Goal: Information Seeking & Learning: Learn about a topic

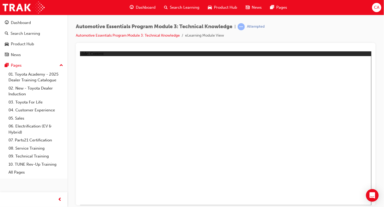
drag, startPoint x: 235, startPoint y: 165, endPoint x: 262, endPoint y: 120, distance: 52.2
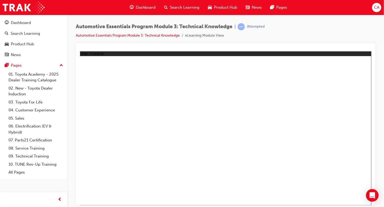
drag, startPoint x: 319, startPoint y: 162, endPoint x: 226, endPoint y: 145, distance: 94.9
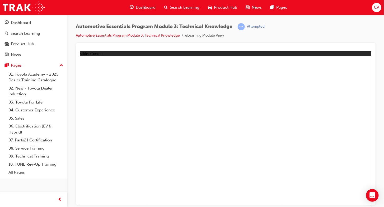
drag, startPoint x: 170, startPoint y: 137, endPoint x: 175, endPoint y: 137, distance: 5.0
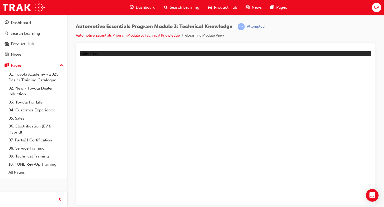
drag, startPoint x: 352, startPoint y: 198, endPoint x: 355, endPoint y: 195, distance: 4.3
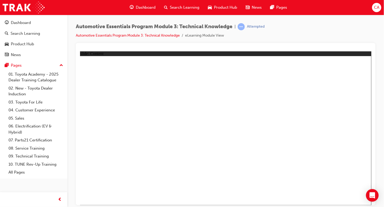
drag, startPoint x: 216, startPoint y: 115, endPoint x: 230, endPoint y: 112, distance: 14.2
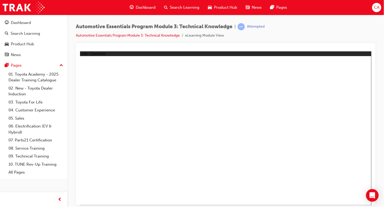
radio input "false"
radio input "true"
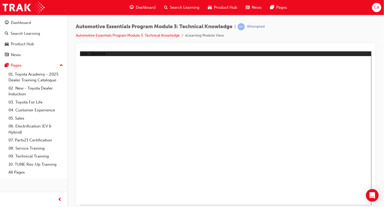
radio input "true"
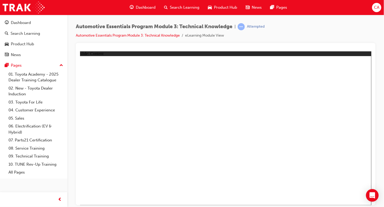
drag, startPoint x: 352, startPoint y: 62, endPoint x: 357, endPoint y: 63, distance: 5.1
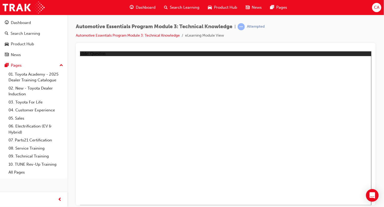
radio input "true"
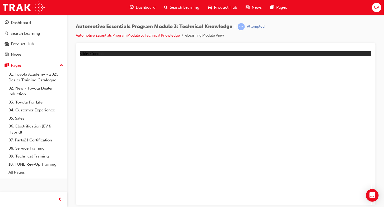
drag, startPoint x: 352, startPoint y: 63, endPoint x: 348, endPoint y: 100, distance: 36.9
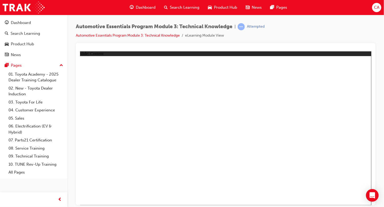
drag, startPoint x: 88, startPoint y: 115, endPoint x: 116, endPoint y: 122, distance: 28.9
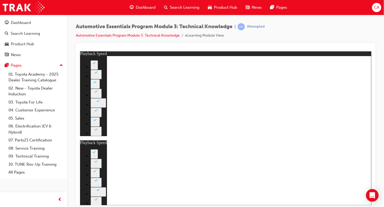
type input "8"
type input "0"
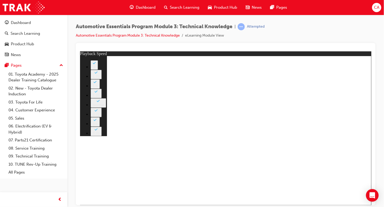
type input "7"
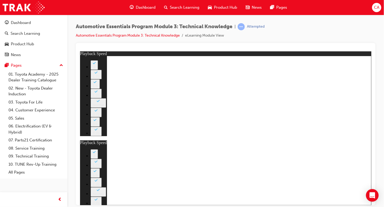
type input "6"
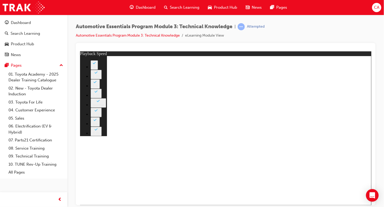
type input "4"
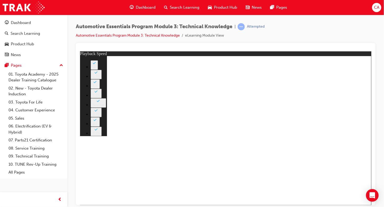
type input "6"
drag, startPoint x: 337, startPoint y: 191, endPoint x: 347, endPoint y: 193, distance: 9.6
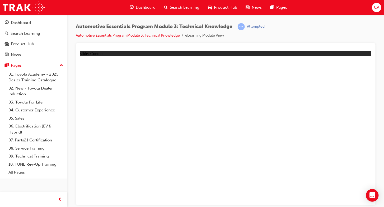
radio input "true"
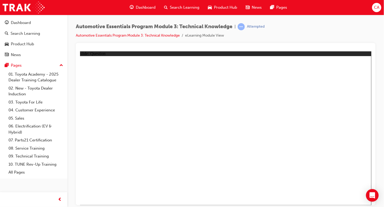
radio input "true"
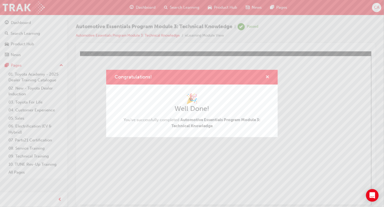
click at [268, 75] on span "cross-icon" at bounding box center [267, 77] width 4 height 5
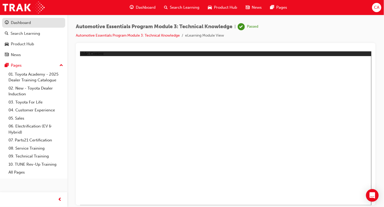
click at [23, 22] on div "Dashboard" at bounding box center [21, 23] width 20 height 6
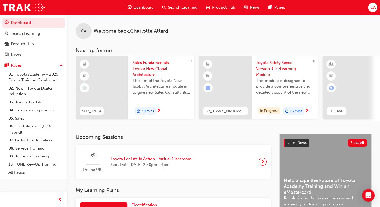
click at [158, 110] on span "next-icon" at bounding box center [159, 111] width 4 height 5
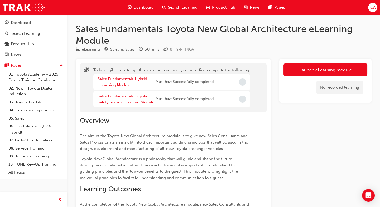
click at [115, 81] on link "Sales Fundamentals Hybrid eLearning Module" at bounding box center [123, 82] width 50 height 11
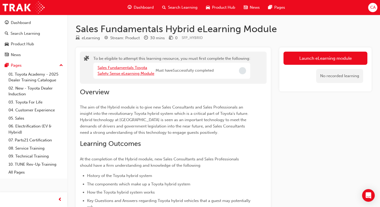
click at [114, 69] on link "Sales Fundamentals Toyota Safety Sense eLearning Module" at bounding box center [126, 70] width 57 height 11
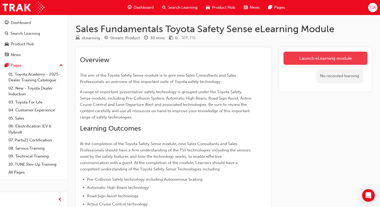
click at [325, 58] on link "Launch eLearning module" at bounding box center [326, 58] width 84 height 13
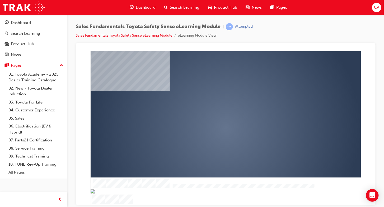
click at [210, 113] on div "play" at bounding box center [210, 113] width 0 height 0
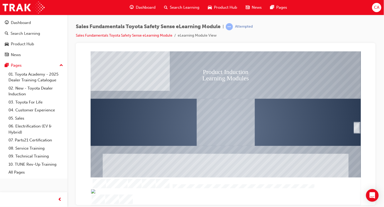
click at [248, 138] on div "Image" at bounding box center [225, 122] width 58 height 47
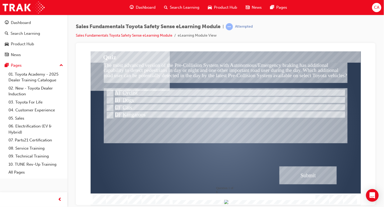
drag, startPoint x: 300, startPoint y: 202, endPoint x: 310, endPoint y: 203, distance: 10.9
click at [310, 203] on div at bounding box center [225, 200] width 270 height 12
drag, startPoint x: 307, startPoint y: 202, endPoint x: 311, endPoint y: 202, distance: 4.0
click at [311, 202] on div at bounding box center [242, 203] width 143 height 4
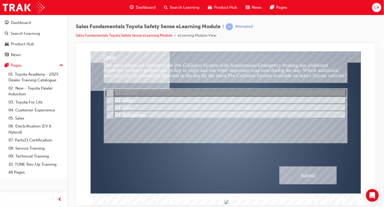
click at [125, 94] on div at bounding box center [225, 93] width 241 height 8
radio input "true"
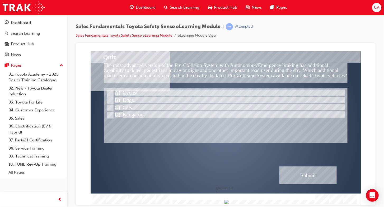
click at [286, 173] on div "Submit" at bounding box center [308, 176] width 58 height 18
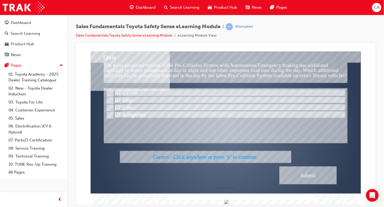
click at [286, 172] on div at bounding box center [225, 128] width 270 height 154
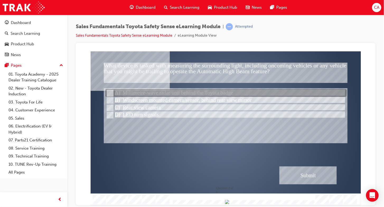
click at [109, 94] on input "Millimetre-wave radar unit behind the Toyota badge" at bounding box center [109, 94] width 6 height 6
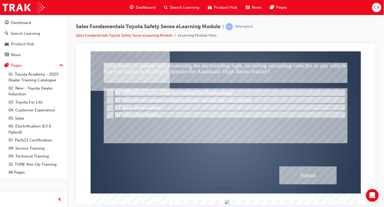
click at [304, 174] on div "Submit" at bounding box center [308, 176] width 58 height 18
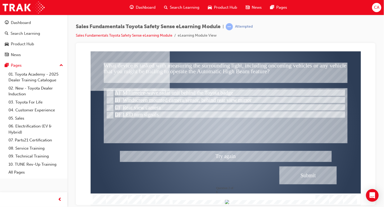
click at [304, 174] on div at bounding box center [225, 128] width 270 height 154
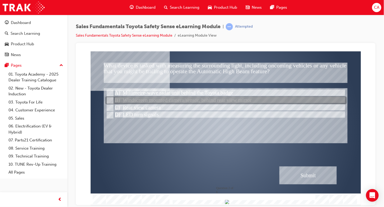
click at [116, 97] on div at bounding box center [225, 101] width 241 height 8
radio input "false"
radio input "true"
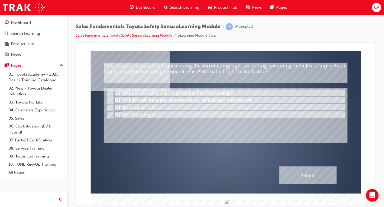
click at [320, 177] on div "Submit" at bounding box center [308, 176] width 58 height 18
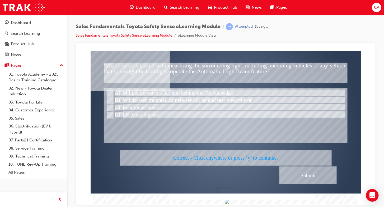
click at [315, 178] on div at bounding box center [225, 128] width 270 height 154
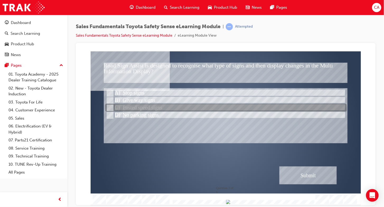
click at [131, 107] on div at bounding box center [225, 108] width 241 height 8
radio input "true"
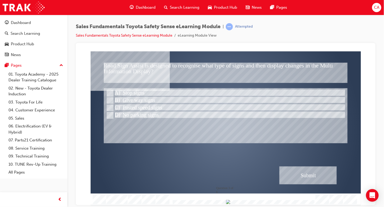
click at [313, 177] on div "Submit" at bounding box center [308, 176] width 58 height 18
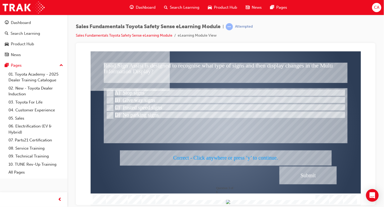
click at [313, 177] on div at bounding box center [225, 128] width 270 height 154
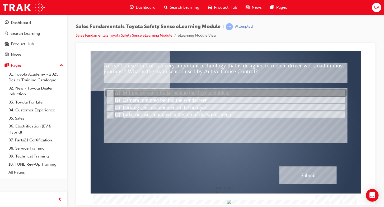
click at [106, 96] on div at bounding box center [225, 93] width 241 height 8
radio input "true"
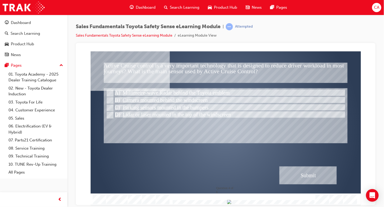
click at [308, 177] on div "Submit" at bounding box center [308, 176] width 58 height 18
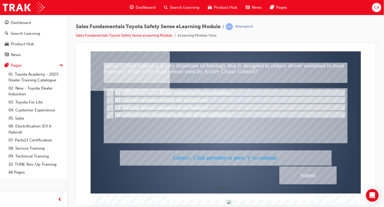
click at [303, 174] on div at bounding box center [225, 128] width 270 height 154
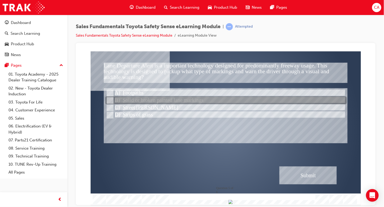
click at [116, 102] on div at bounding box center [225, 101] width 241 height 8
radio input "true"
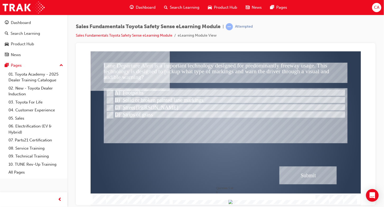
click at [311, 176] on div "Submit" at bounding box center [308, 176] width 58 height 18
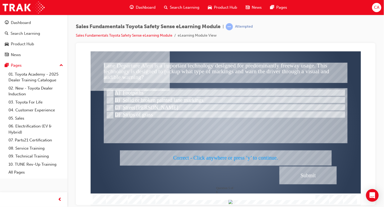
click at [299, 174] on div at bounding box center [225, 128] width 270 height 154
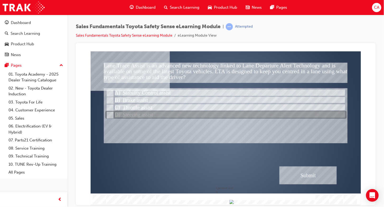
click at [126, 114] on div at bounding box center [225, 115] width 241 height 8
radio input "true"
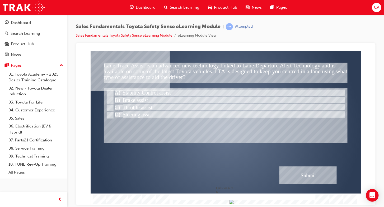
click at [310, 179] on div "Submit" at bounding box center [308, 176] width 58 height 18
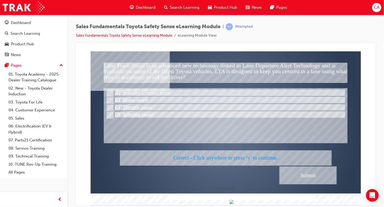
click at [311, 178] on div at bounding box center [225, 128] width 270 height 154
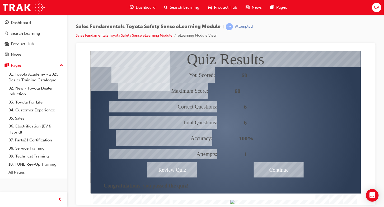
click at [286, 165] on div "Continue" at bounding box center [279, 169] width 50 height 15
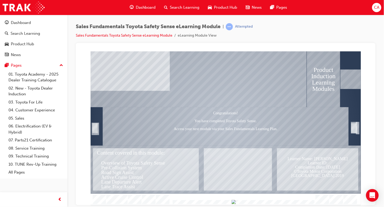
click at [294, 147] on div at bounding box center [225, 170] width 270 height 48
click at [352, 124] on div "Trigger this button to exit" at bounding box center [353, 128] width 5 height 10
click at [353, 124] on div "Trigger this button to exit" at bounding box center [353, 128] width 5 height 10
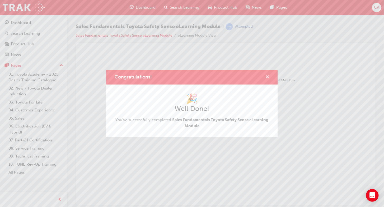
drag, startPoint x: 266, startPoint y: 77, endPoint x: 186, endPoint y: 25, distance: 95.6
click at [266, 77] on span "cross-icon" at bounding box center [267, 77] width 4 height 5
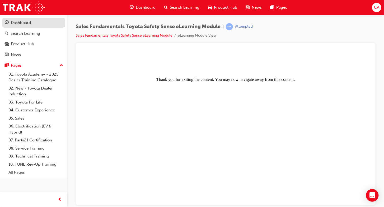
click at [13, 22] on div "Dashboard" at bounding box center [21, 23] width 20 height 6
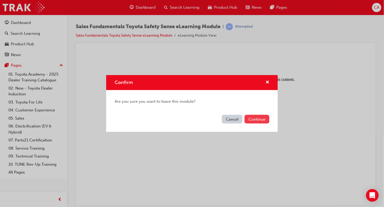
click at [262, 119] on button "Continue" at bounding box center [256, 119] width 25 height 9
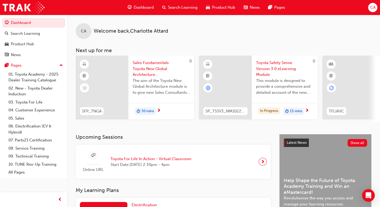
click at [153, 110] on span "30 mins" at bounding box center [148, 112] width 13 height 6
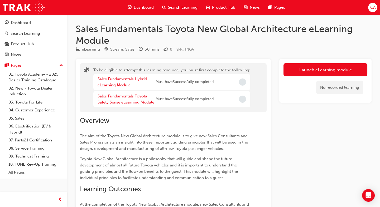
click at [134, 83] on div "Sales Fundamentals Hybrid eLearning Module" at bounding box center [127, 82] width 58 height 12
click at [117, 83] on link "Sales Fundamentals Hybrid eLearning Module" at bounding box center [123, 82] width 50 height 11
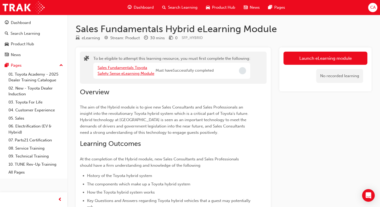
click at [126, 67] on link "Sales Fundamentals Toyota Safety Sense eLearning Module" at bounding box center [126, 70] width 57 height 11
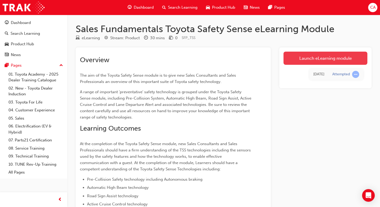
click at [289, 56] on link "Launch eLearning module" at bounding box center [326, 58] width 84 height 13
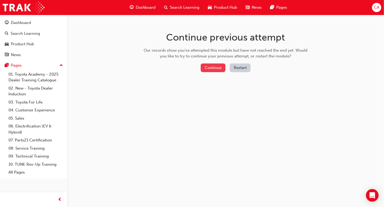
click at [216, 65] on button "Continue" at bounding box center [213, 68] width 25 height 9
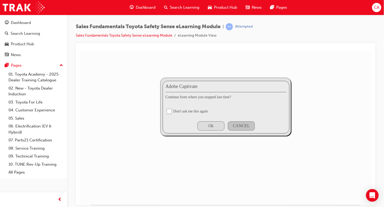
click at [213, 125] on div "Ok" at bounding box center [210, 126] width 5 height 5
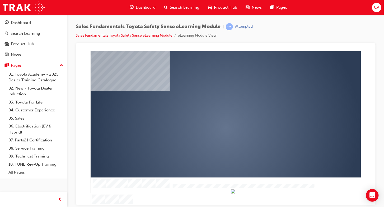
click at [210, 113] on div "play" at bounding box center [210, 113] width 0 height 0
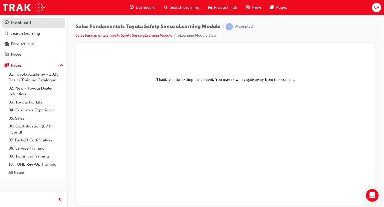
click at [38, 22] on div "Dashboard" at bounding box center [34, 23] width 58 height 7
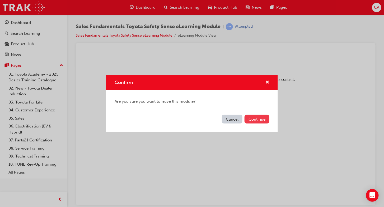
click at [258, 121] on button "Continue" at bounding box center [256, 119] width 25 height 9
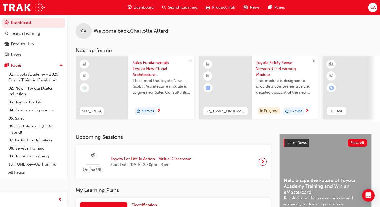
click at [162, 110] on div "30 mins" at bounding box center [162, 111] width 66 height 17
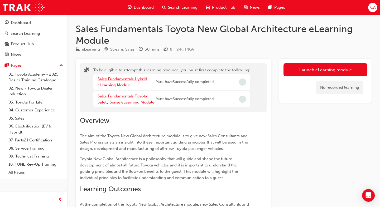
click at [126, 80] on link "Sales Fundamentals Hybrid eLearning Module" at bounding box center [123, 82] width 50 height 11
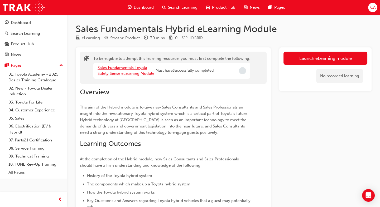
click at [135, 68] on link "Sales Fundamentals Toyota Safety Sense eLearning Module" at bounding box center [126, 70] width 57 height 11
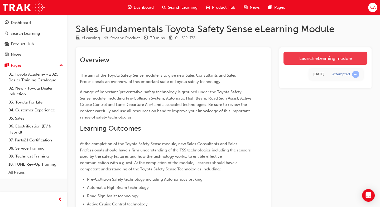
click at [308, 53] on link "Launch eLearning module" at bounding box center [326, 58] width 84 height 13
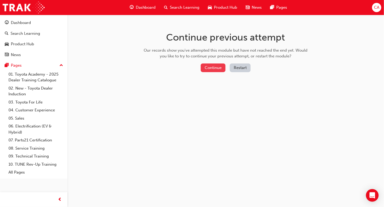
click at [202, 66] on button "Continue" at bounding box center [213, 68] width 25 height 9
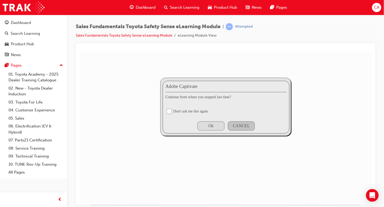
click at [207, 124] on div "Ok" at bounding box center [210, 125] width 27 height 9
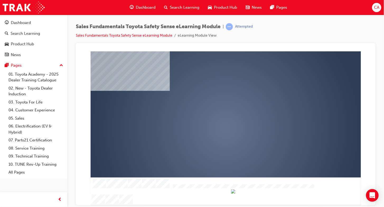
click at [210, 113] on div "play" at bounding box center [210, 113] width 0 height 0
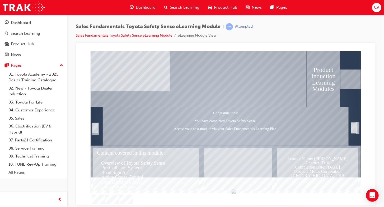
click at [355, 128] on div "Trigger this button to exit" at bounding box center [353, 128] width 5 height 10
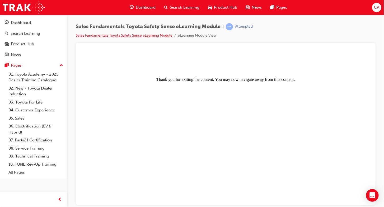
click at [152, 36] on link "Sales Fundamentals Toyota Safety Sense eLearning Module" at bounding box center [124, 35] width 97 height 4
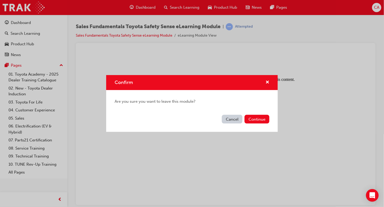
click at [264, 113] on div "Are you sure you want to leave this module?" at bounding box center [192, 101] width 172 height 23
click at [264, 118] on button "Continue" at bounding box center [256, 119] width 25 height 9
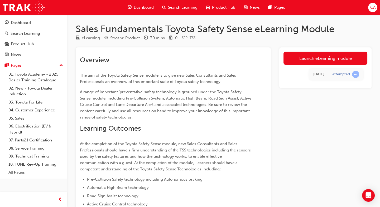
click at [309, 67] on div "Today Attempted" at bounding box center [326, 74] width 84 height 19
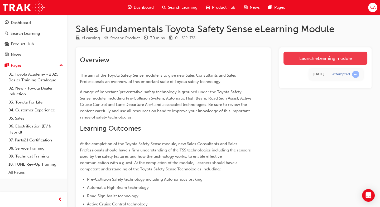
click at [310, 60] on link "Launch eLearning module" at bounding box center [326, 58] width 84 height 13
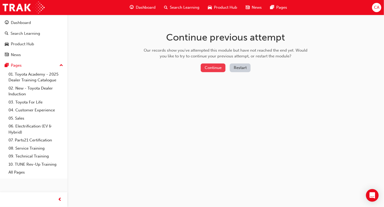
click at [218, 65] on button "Continue" at bounding box center [213, 68] width 25 height 9
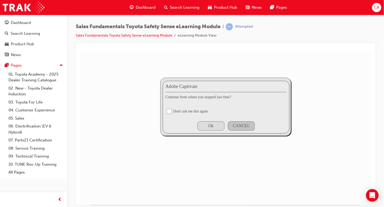
click at [208, 127] on div "Ok" at bounding box center [210, 126] width 5 height 5
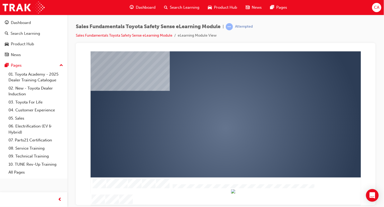
click at [210, 113] on div "play" at bounding box center [210, 113] width 0 height 0
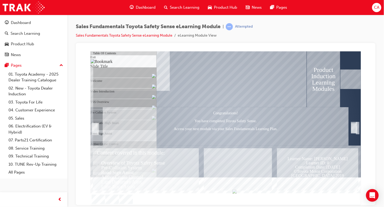
scroll to position [1, 0]
click at [131, 62] on div "Road Sign Assist" at bounding box center [125, 56] width 61 height 11
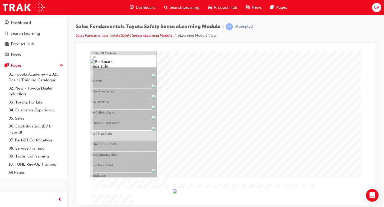
click at [129, 62] on div "Active Cruise Control" at bounding box center [125, 56] width 61 height 11
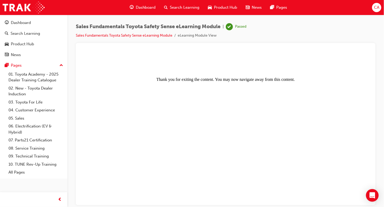
scroll to position [0, 0]
click at [24, 20] on div "Dashboard" at bounding box center [34, 23] width 58 height 7
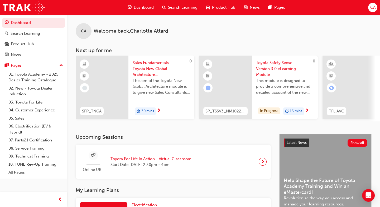
click at [160, 109] on span "next-icon" at bounding box center [159, 111] width 4 height 5
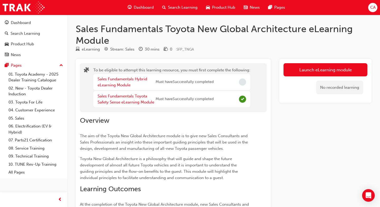
click at [126, 82] on div "Sales Fundamentals Hybrid eLearning Module" at bounding box center [127, 82] width 58 height 12
click at [125, 81] on link "Sales Fundamentals Hybrid eLearning Module" at bounding box center [123, 82] width 50 height 11
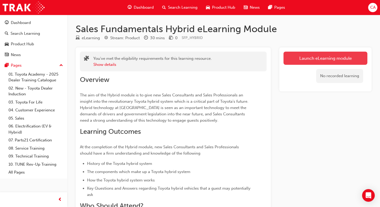
click at [308, 56] on link "Launch eLearning module" at bounding box center [326, 58] width 84 height 13
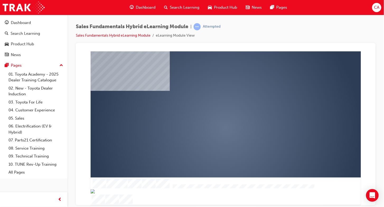
drag, startPoint x: 224, startPoint y: 133, endPoint x: 228, endPoint y: 140, distance: 7.3
click at [210, 113] on div "play" at bounding box center [210, 113] width 0 height 0
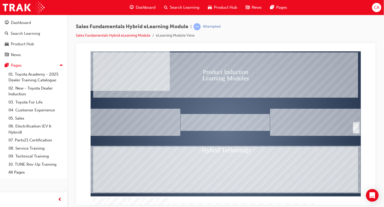
click at [120, 196] on div "Product Induction Learning Modules Hybrid Technology Welcome Table Of Contents …" at bounding box center [225, 128] width 270 height 154
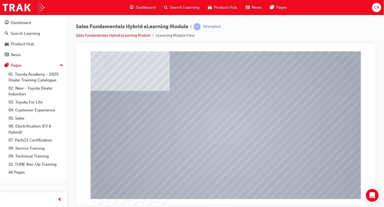
click at [195, 149] on div at bounding box center [225, 122] width 253 height 142
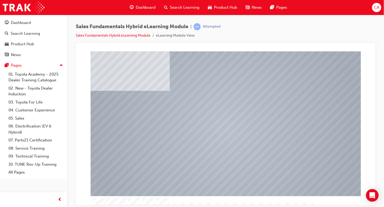
click at [340, 198] on div at bounding box center [225, 210] width 270 height 28
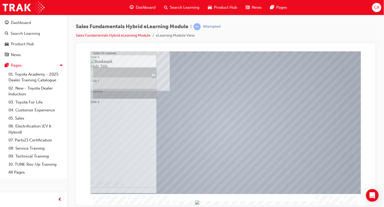
click at [199, 201] on img "Progress, Slide 1 of 10" at bounding box center [197, 203] width 4 height 4
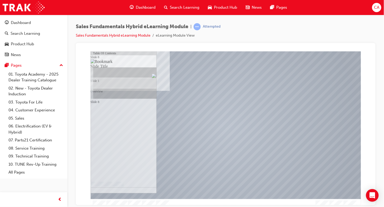
click at [121, 199] on div at bounding box center [225, 205] width 270 height 12
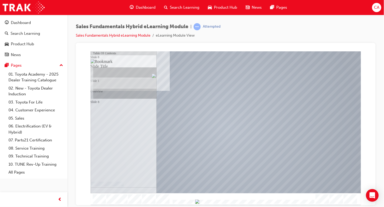
click at [121, 197] on div "Overview Table Of Contents Slide 8 Slide Title Slide 1 Overview Slide 8" at bounding box center [225, 128] width 270 height 154
click at [117, 199] on div at bounding box center [225, 200] width 270 height 12
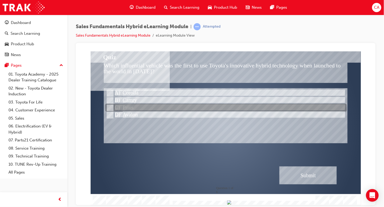
click at [201, 105] on div at bounding box center [225, 108] width 241 height 8
radio input "true"
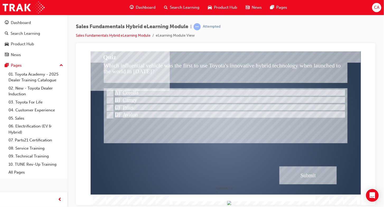
click at [309, 172] on div "Submit" at bounding box center [308, 176] width 58 height 18
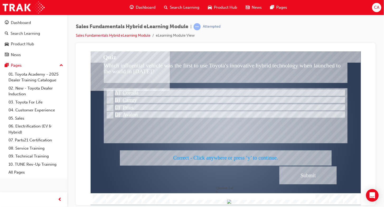
click at [299, 167] on div at bounding box center [225, 128] width 270 height 154
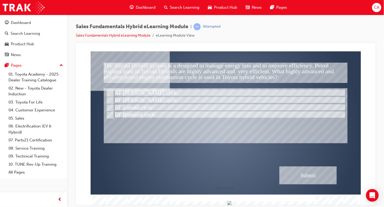
click at [306, 171] on div "Submit" at bounding box center [308, 176] width 58 height 18
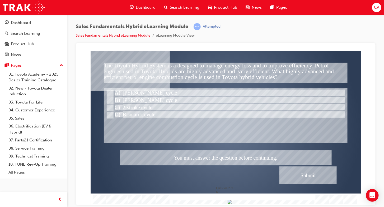
click at [111, 115] on div at bounding box center [225, 128] width 270 height 154
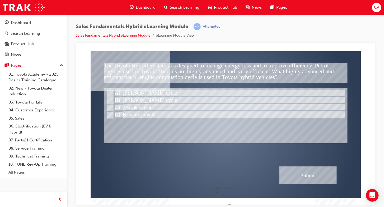
click at [290, 173] on div "Submit" at bounding box center [308, 176] width 58 height 18
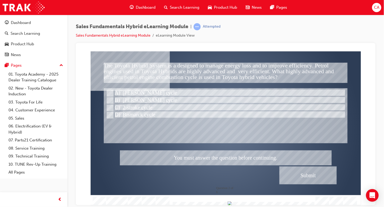
click at [113, 112] on div at bounding box center [225, 128] width 270 height 154
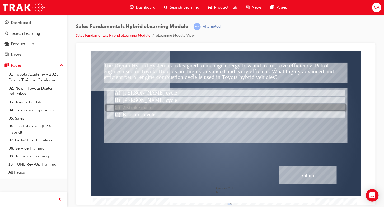
click at [126, 104] on div at bounding box center [225, 108] width 241 height 8
radio input "true"
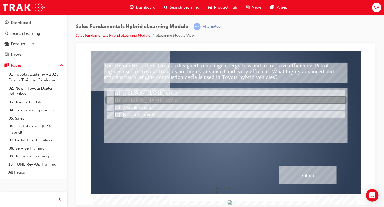
click at [125, 100] on div at bounding box center [225, 101] width 241 height 8
radio input "true"
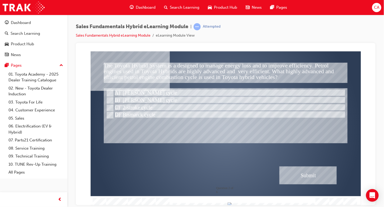
click at [315, 173] on div "Submit" at bounding box center [308, 176] width 58 height 18
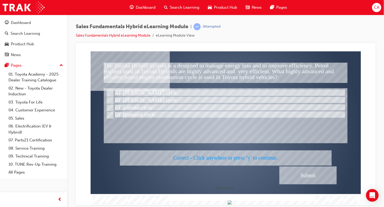
click at [327, 174] on div at bounding box center [225, 128] width 270 height 154
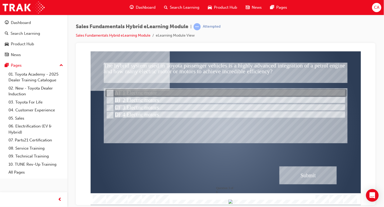
click at [147, 92] on div at bounding box center [225, 93] width 241 height 8
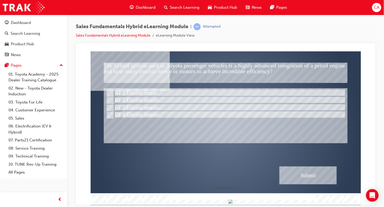
click at [308, 182] on div "Submit" at bounding box center [308, 176] width 58 height 18
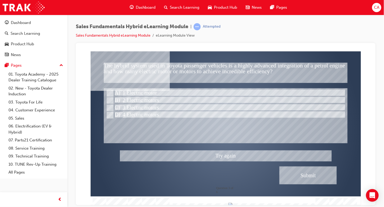
drag, startPoint x: 138, startPoint y: 94, endPoint x: 136, endPoint y: 97, distance: 3.2
click at [138, 94] on div at bounding box center [225, 128] width 270 height 154
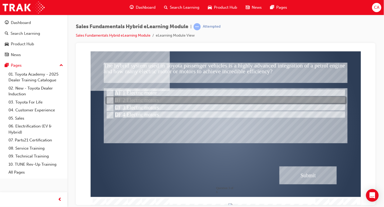
click at [136, 98] on div at bounding box center [225, 101] width 241 height 8
radio input "false"
radio input "true"
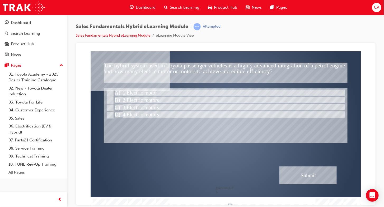
click at [306, 170] on div "Submit" at bounding box center [308, 176] width 58 height 18
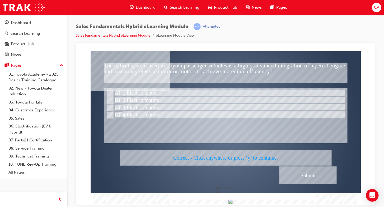
click at [292, 171] on div at bounding box center [225, 128] width 270 height 154
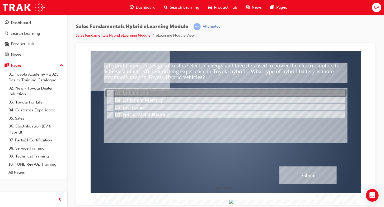
click at [126, 95] on div at bounding box center [225, 93] width 241 height 8
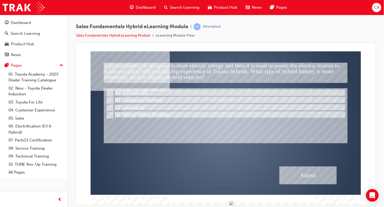
click at [307, 178] on div "Submit" at bounding box center [308, 176] width 58 height 18
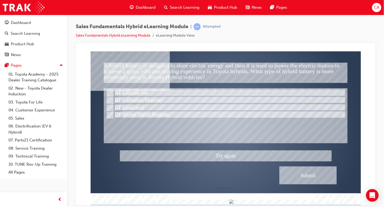
click at [307, 178] on div at bounding box center [225, 128] width 270 height 154
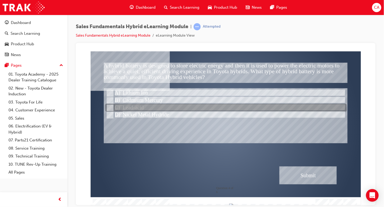
drag, startPoint x: 133, startPoint y: 109, endPoint x: 136, endPoint y: 109, distance: 3.2
click at [134, 109] on div at bounding box center [225, 108] width 241 height 8
radio input "false"
radio input "true"
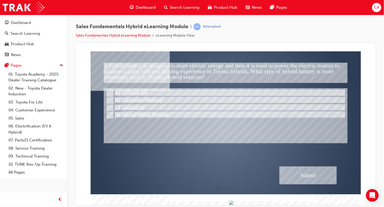
click at [326, 179] on div "Submit" at bounding box center [308, 176] width 58 height 18
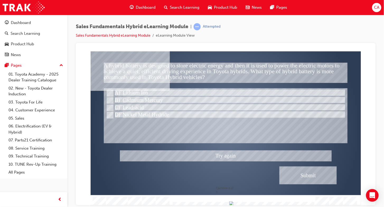
click at [125, 99] on div at bounding box center [225, 128] width 270 height 154
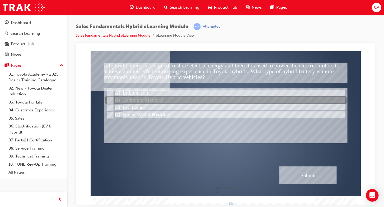
click at [134, 99] on div at bounding box center [225, 101] width 241 height 8
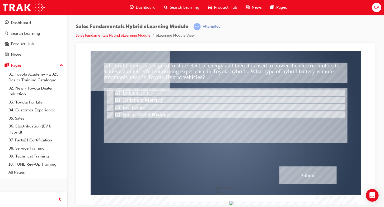
click at [307, 178] on div "Submit" at bounding box center [308, 176] width 58 height 18
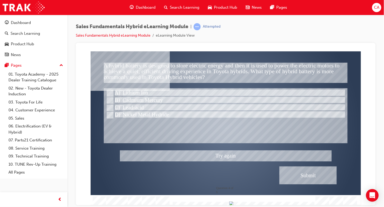
click at [149, 110] on div at bounding box center [225, 128] width 270 height 154
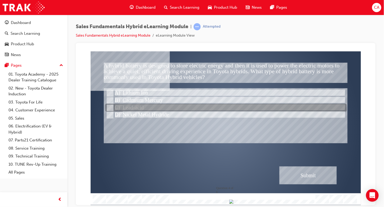
click at [149, 114] on div at bounding box center [225, 115] width 241 height 8
radio input "false"
radio input "true"
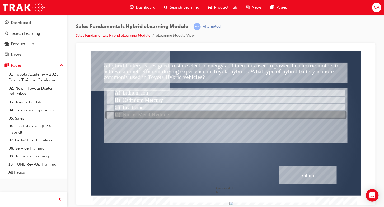
click at [149, 114] on div at bounding box center [225, 115] width 241 height 8
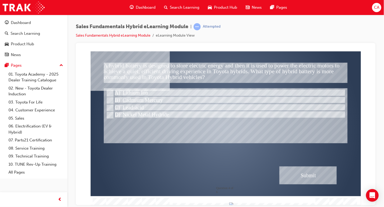
click at [315, 171] on div "Submit" at bounding box center [308, 176] width 58 height 18
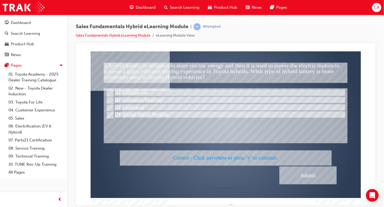
click at [327, 177] on div at bounding box center [225, 128] width 270 height 154
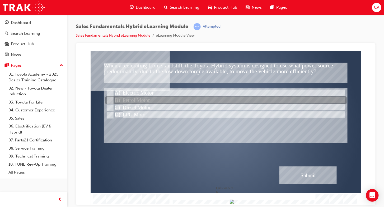
click at [133, 97] on div at bounding box center [225, 101] width 241 height 8
radio input "true"
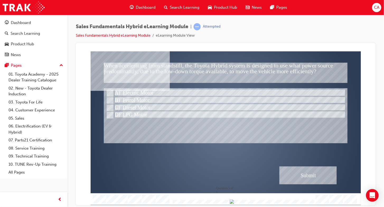
click at [307, 175] on div "Submit" at bounding box center [308, 176] width 58 height 18
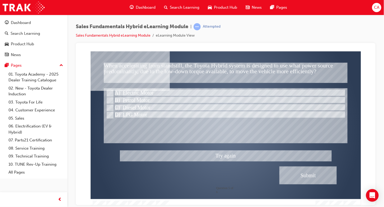
click at [117, 91] on div at bounding box center [225, 128] width 270 height 154
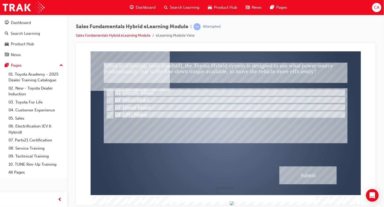
click at [314, 176] on div "Submit" at bounding box center [308, 176] width 58 height 18
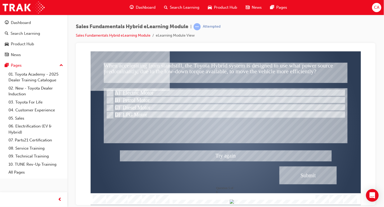
click at [326, 177] on div at bounding box center [225, 128] width 270 height 154
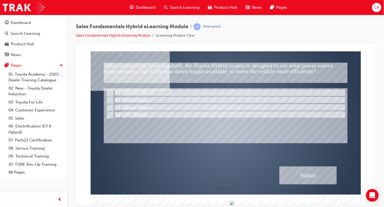
click at [304, 174] on div "Submit" at bounding box center [308, 176] width 58 height 18
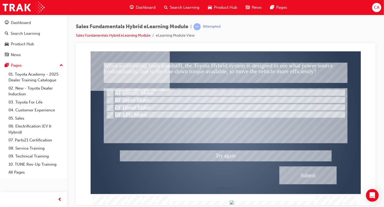
click at [138, 109] on div at bounding box center [225, 128] width 270 height 154
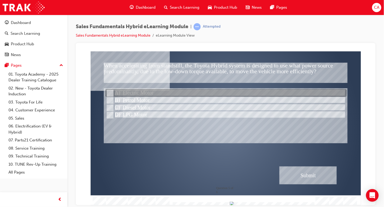
click at [135, 96] on div at bounding box center [225, 93] width 241 height 8
radio input "true"
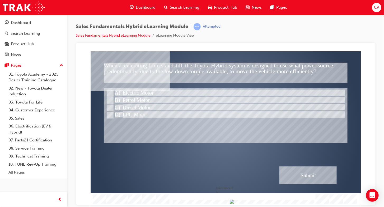
click at [301, 169] on div "Submit" at bounding box center [308, 176] width 58 height 18
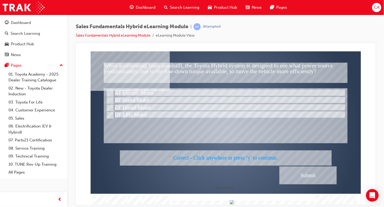
click at [301, 169] on div at bounding box center [225, 128] width 270 height 154
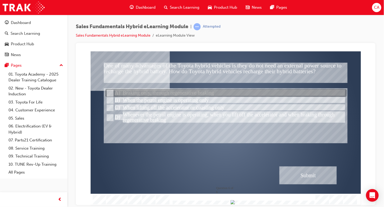
click at [150, 93] on div at bounding box center [225, 93] width 241 height 8
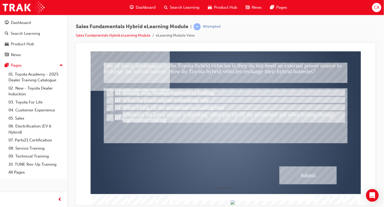
drag, startPoint x: 303, startPoint y: 172, endPoint x: 101, endPoint y: 127, distance: 207.1
click at [101, 127] on div "One of many advantages of the Toyota hybrid vehicles is they do not need an ext…" at bounding box center [225, 128] width 270 height 154
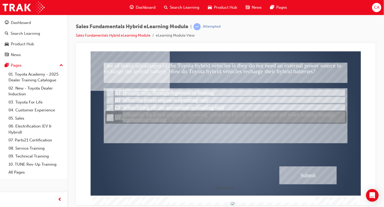
click at [126, 116] on div at bounding box center [225, 117] width 241 height 13
radio input "false"
radio input "true"
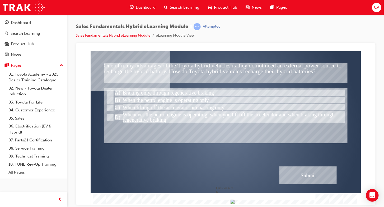
click at [306, 176] on div "Submit" at bounding box center [308, 176] width 58 height 18
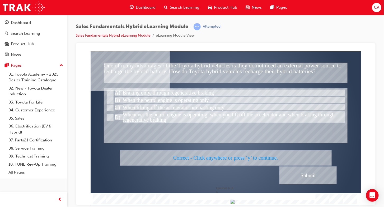
click at [305, 176] on div at bounding box center [225, 128] width 270 height 154
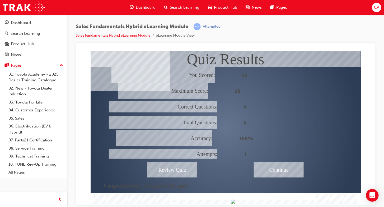
click at [281, 166] on div "Continue" at bounding box center [279, 169] width 50 height 15
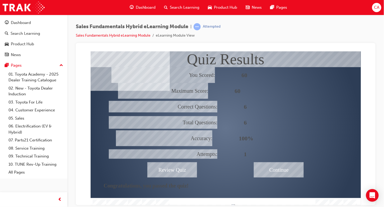
click at [279, 169] on div "Continue" at bounding box center [279, 169] width 50 height 15
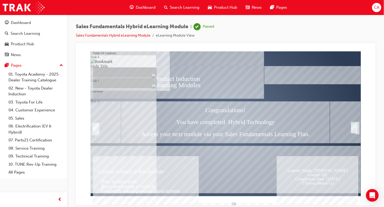
drag, startPoint x: 298, startPoint y: 137, endPoint x: 309, endPoint y: 146, distance: 13.5
click at [299, 138] on div "Congratulations! You have completed Hybrid Technology Access your next module v…" at bounding box center [225, 122] width 209 height 42
drag, startPoint x: 360, startPoint y: 123, endPoint x: 357, endPoint y: 124, distance: 3.6
click at [359, 124] on div "Text" at bounding box center [345, 122] width 31 height 42
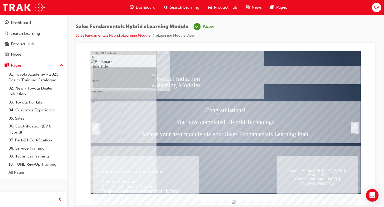
click at [356, 125] on div "Trigger this button to exit" at bounding box center [353, 128] width 5 height 10
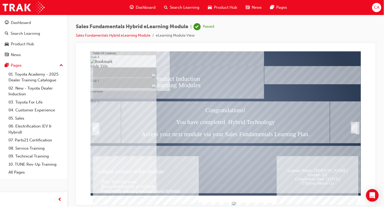
click at [355, 125] on div "Trigger this button to exit" at bounding box center [353, 128] width 5 height 10
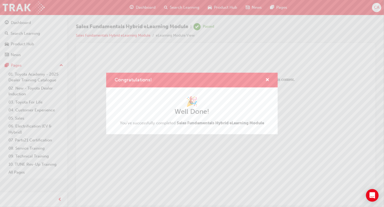
click at [272, 79] on div "Congratulations!" at bounding box center [192, 80] width 172 height 15
click at [267, 81] on span "cross-icon" at bounding box center [267, 80] width 4 height 5
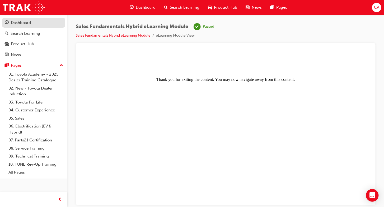
click at [18, 20] on div "Dashboard" at bounding box center [21, 23] width 20 height 6
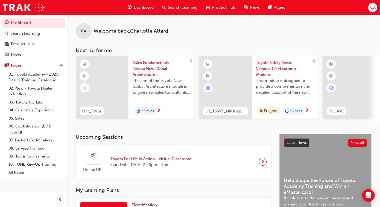
click at [164, 111] on div "30 mins" at bounding box center [162, 111] width 66 height 17
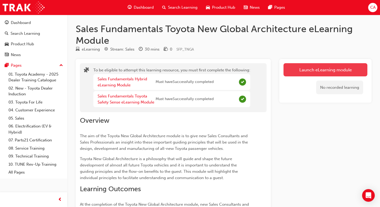
click at [303, 65] on button "Launch eLearning module" at bounding box center [326, 69] width 84 height 13
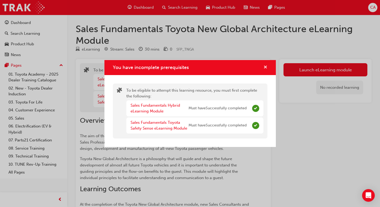
drag, startPoint x: 267, startPoint y: 67, endPoint x: 230, endPoint y: 56, distance: 38.4
click at [266, 66] on span "cross-icon" at bounding box center [266, 67] width 4 height 5
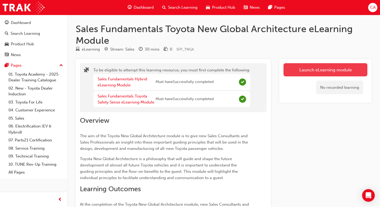
click at [311, 66] on button "Launch eLearning module" at bounding box center [326, 69] width 84 height 13
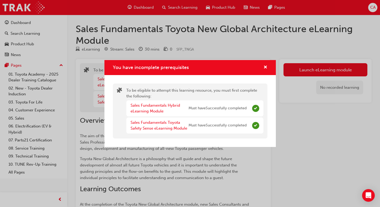
click at [262, 65] on div "You have incomplete prerequisites" at bounding box center [264, 67] width 8 height 7
click at [266, 65] on span "cross-icon" at bounding box center [266, 67] width 4 height 5
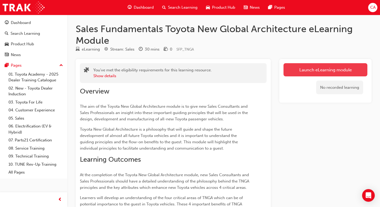
click at [296, 71] on link "Launch eLearning module" at bounding box center [326, 69] width 84 height 13
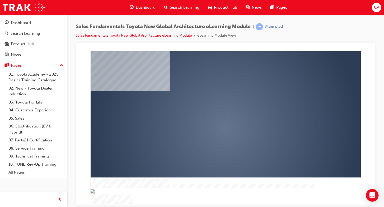
click at [210, 113] on div "play" at bounding box center [210, 113] width 0 height 0
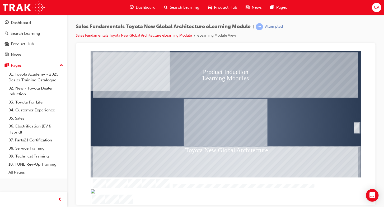
click at [356, 127] on div "SmartShape" at bounding box center [356, 128] width 5 height 10
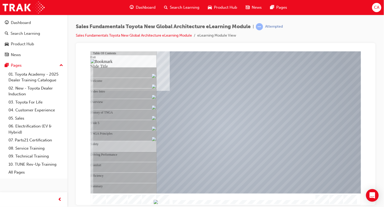
click at [158, 203] on img "Progress, Slide 1 of 19" at bounding box center [155, 202] width 4 height 4
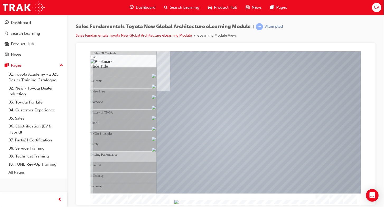
drag, startPoint x: 235, startPoint y: 203, endPoint x: 256, endPoint y: 206, distance: 20.8
click at [256, 53] on html "Comfort Table Of Contents Exit Slide Title Welcome Video Intro Overview History…" at bounding box center [225, 52] width 291 height 2
click at [121, 68] on td "Loading..." at bounding box center [225, 61] width 286 height 14
click at [204, 134] on div at bounding box center [225, 122] width 253 height 142
click at [232, 170] on div at bounding box center [225, 122] width 253 height 142
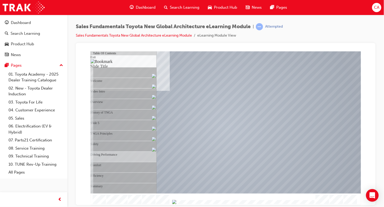
click at [176, 202] on img "Progress, Slide 1 of 19" at bounding box center [174, 202] width 4 height 4
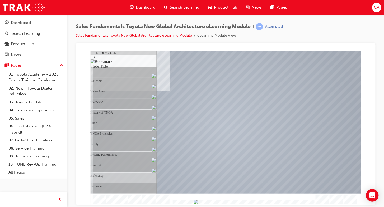
drag, startPoint x: 265, startPoint y: 201, endPoint x: 275, endPoint y: 202, distance: 10.6
click at [198, 202] on img "Progress, Slide 1 of 19" at bounding box center [196, 202] width 4 height 4
drag, startPoint x: 275, startPoint y: 202, endPoint x: 293, endPoint y: 204, distance: 17.8
click at [215, 204] on img "Progress, Slide 1 of 19" at bounding box center [213, 202] width 4 height 4
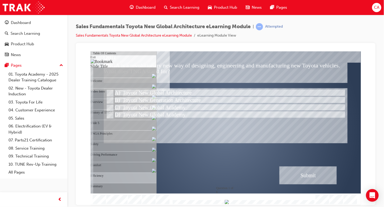
drag, startPoint x: 292, startPoint y: 204, endPoint x: 312, endPoint y: 207, distance: 19.5
click at [312, 53] on html "Correct - Click anywhere or press ‘y’ to continue. Quiz TNGA is a revolutionary…" at bounding box center [225, 52] width 291 height 2
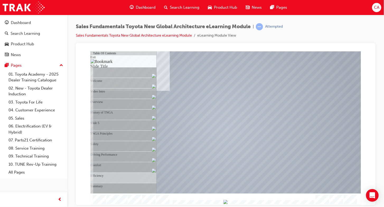
click at [227, 200] on img "Progress, Slide 1 of 19" at bounding box center [225, 202] width 4 height 4
click at [273, 156] on div at bounding box center [225, 122] width 253 height 142
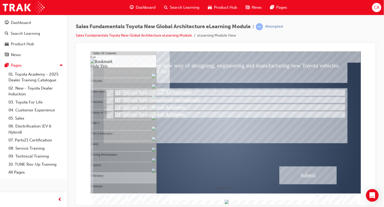
drag, startPoint x: 306, startPoint y: 202, endPoint x: 315, endPoint y: 202, distance: 8.7
click at [314, 202] on div at bounding box center [242, 203] width 143 height 4
drag, startPoint x: 230, startPoint y: 161, endPoint x: 215, endPoint y: 153, distance: 17.7
click at [229, 160] on div at bounding box center [225, 122] width 253 height 142
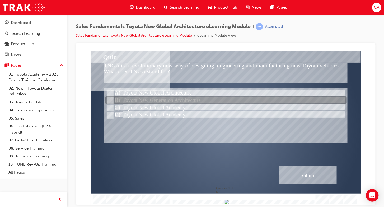
click at [203, 100] on div at bounding box center [225, 101] width 241 height 8
radio input "true"
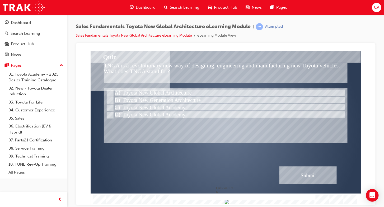
click at [315, 172] on div "Submit" at bounding box center [308, 176] width 58 height 18
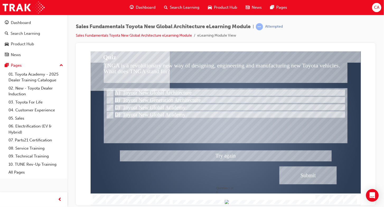
click at [155, 90] on div at bounding box center [225, 128] width 270 height 154
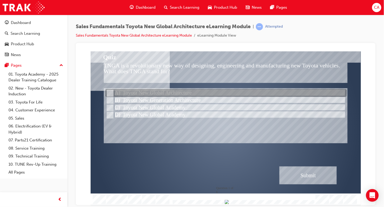
click at [187, 96] on div at bounding box center [225, 93] width 241 height 8
radio input "true"
click at [187, 96] on div at bounding box center [225, 93] width 241 height 8
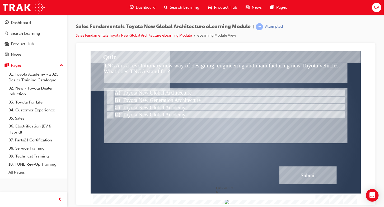
click at [312, 174] on div "Submit" at bounding box center [308, 176] width 58 height 18
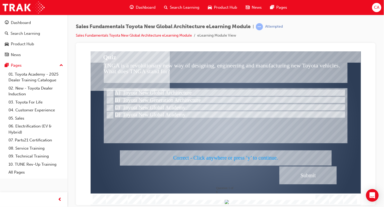
click at [293, 173] on div at bounding box center [225, 128] width 270 height 154
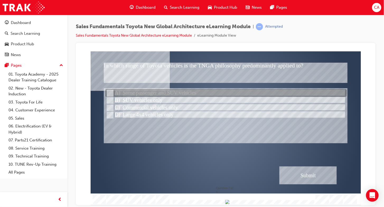
click at [180, 94] on div at bounding box center [225, 93] width 241 height 8
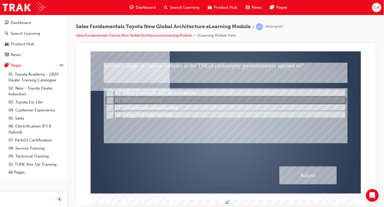
click at [182, 101] on div at bounding box center [225, 101] width 241 height 8
radio input "false"
radio input "true"
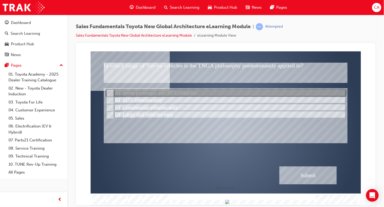
click at [191, 96] on div at bounding box center [225, 93] width 241 height 8
radio input "true"
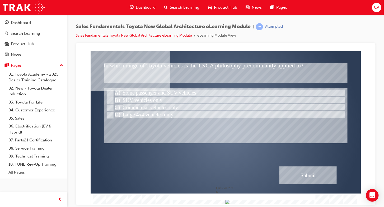
click at [349, 171] on div at bounding box center [225, 122] width 253 height 142
click at [329, 174] on div "Submit" at bounding box center [308, 176] width 58 height 18
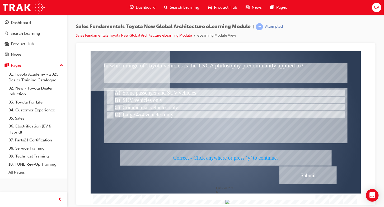
click at [324, 174] on div at bounding box center [225, 128] width 270 height 154
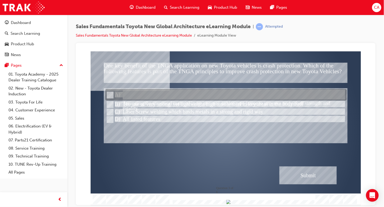
click at [137, 93] on div at bounding box center [225, 95] width 241 height 12
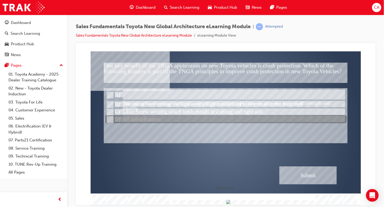
click at [139, 121] on div at bounding box center [225, 120] width 241 height 8
radio input "false"
radio input "true"
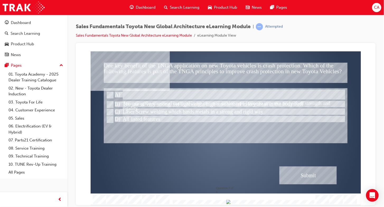
click at [319, 182] on div "Submit" at bounding box center [308, 176] width 58 height 18
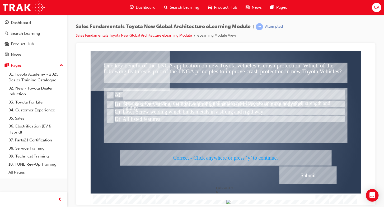
click at [319, 182] on div at bounding box center [225, 128] width 270 height 154
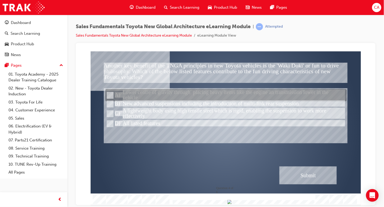
click at [143, 100] on div at bounding box center [225, 95] width 241 height 12
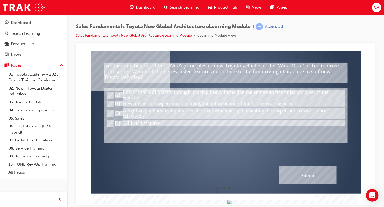
click at [296, 176] on div "Submit" at bounding box center [308, 176] width 58 height 18
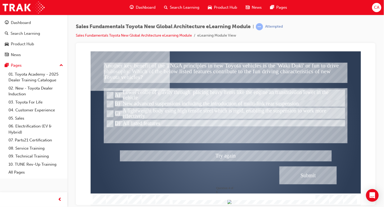
click at [218, 110] on div at bounding box center [225, 128] width 270 height 154
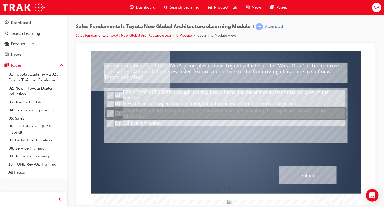
click at [218, 110] on div at bounding box center [225, 114] width 241 height 13
radio input "false"
click at [138, 117] on div at bounding box center [225, 114] width 241 height 13
click at [139, 121] on div at bounding box center [225, 124] width 241 height 8
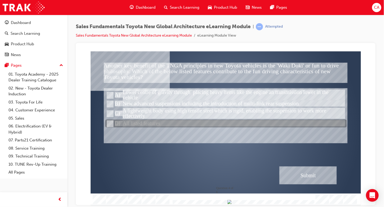
radio input "false"
radio input "true"
drag, startPoint x: 141, startPoint y: 121, endPoint x: 143, endPoint y: 122, distance: 2.7
click at [141, 122] on div at bounding box center [225, 124] width 241 height 8
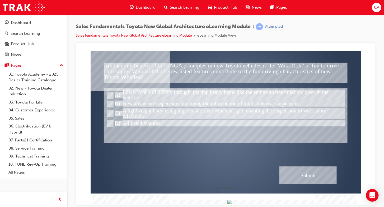
click at [319, 173] on div "Submit" at bounding box center [308, 176] width 58 height 18
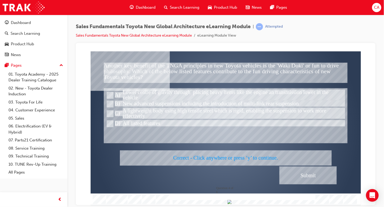
click at [316, 170] on div at bounding box center [225, 128] width 270 height 154
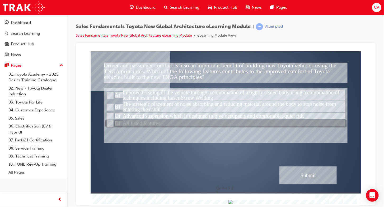
click at [124, 124] on div at bounding box center [225, 124] width 241 height 8
radio input "true"
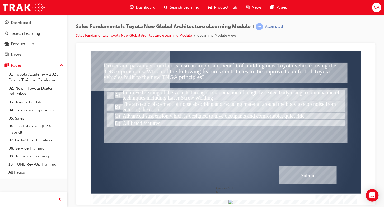
click at [301, 173] on div "Submit" at bounding box center [308, 176] width 58 height 18
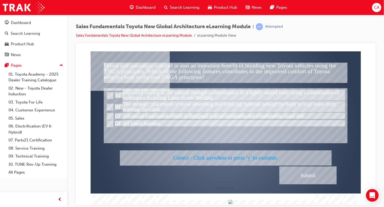
click at [301, 173] on div at bounding box center [225, 128] width 270 height 154
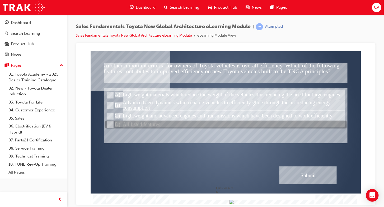
click at [126, 124] on div at bounding box center [225, 125] width 241 height 8
radio input "true"
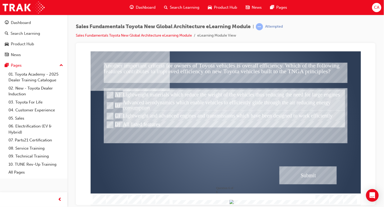
click at [299, 176] on div "Submit" at bounding box center [308, 176] width 58 height 18
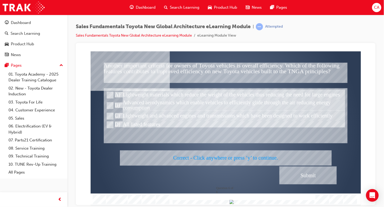
click at [299, 175] on div at bounding box center [225, 128] width 270 height 154
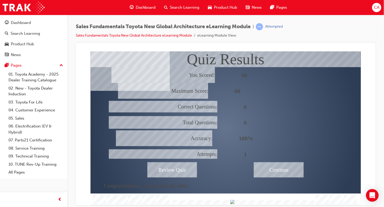
click at [129, 127] on div "Total Questions:" at bounding box center [163, 122] width 109 height 13
click at [271, 168] on div "Continue" at bounding box center [279, 169] width 50 height 15
click at [274, 170] on div "Continue" at bounding box center [279, 169] width 50 height 15
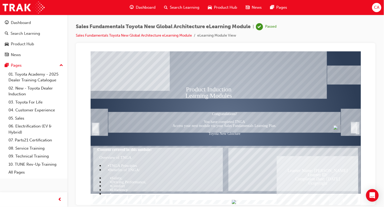
click at [356, 128] on div "Trigger this button to exit" at bounding box center [353, 128] width 5 height 10
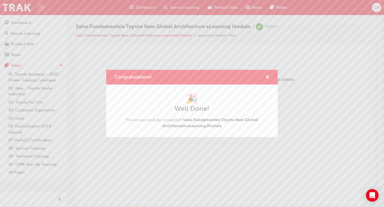
scroll to position [0, 0]
click at [265, 77] on span "cross-icon" at bounding box center [267, 77] width 4 height 5
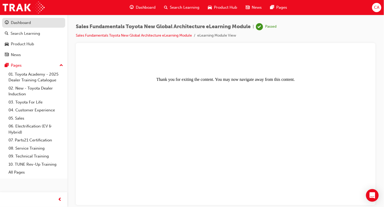
click at [36, 20] on div "Dashboard" at bounding box center [34, 23] width 58 height 7
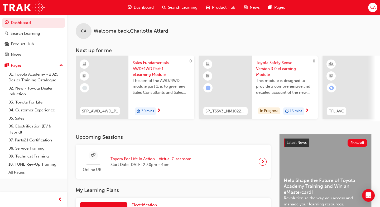
click at [156, 110] on div "30 mins" at bounding box center [145, 112] width 21 height 8
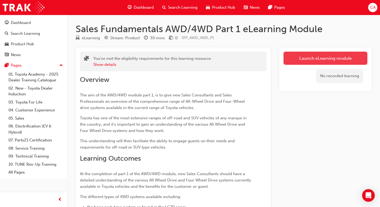
click at [334, 63] on link "Launch eLearning module" at bounding box center [326, 58] width 84 height 13
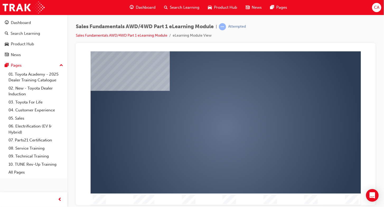
click at [210, 113] on div "play" at bounding box center [210, 113] width 0 height 0
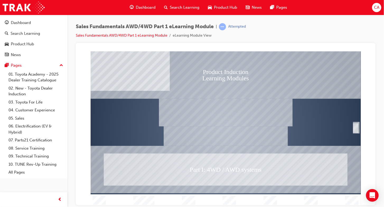
click at [352, 129] on rect "Welcome" at bounding box center [225, 128] width 270 height 154
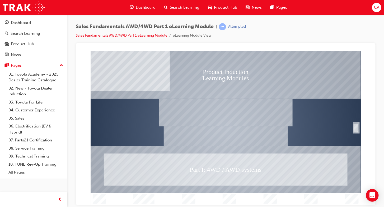
click at [358, 126] on div "SmartShape" at bounding box center [355, 128] width 5 height 10
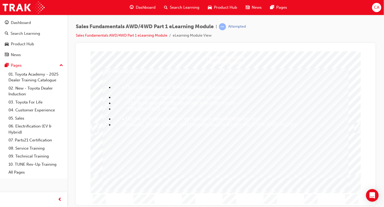
click at [356, 129] on div "Trigger this button to continue" at bounding box center [356, 128] width 5 height 10
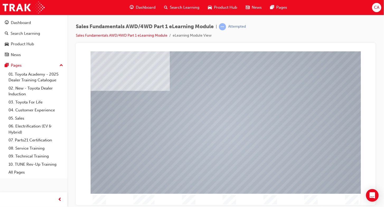
click at [313, 199] on div at bounding box center [225, 200] width 270 height 12
click at [314, 199] on div "Table Of Contents Exit Slide Title Welcome Content Conclusion Exit" at bounding box center [225, 128] width 270 height 154
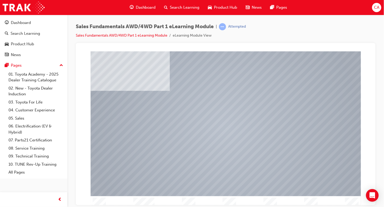
click at [310, 198] on div at bounding box center [225, 202] width 270 height 12
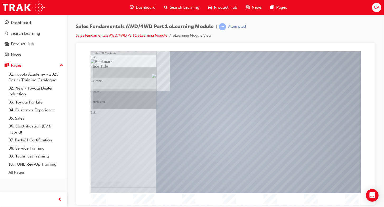
click at [261, 134] on div at bounding box center [225, 122] width 248 height 142
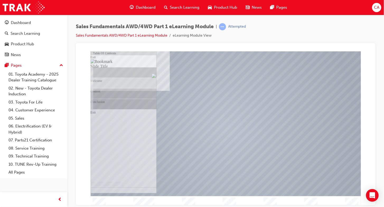
click at [232, 199] on div "Table Of Contents Exit Slide Title Welcome Content Conclusion Exit" at bounding box center [225, 128] width 270 height 154
click at [232, 198] on div at bounding box center [225, 203] width 270 height 12
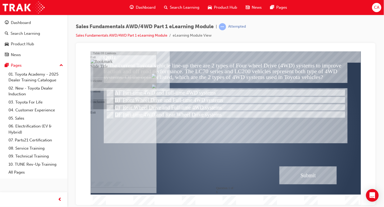
click at [235, 166] on div "Correct - Click anywhere or press ‘y’ to continue." at bounding box center [226, 157] width 212 height 15
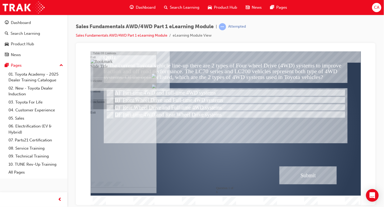
click at [99, 205] on img "Hide table of contents" at bounding box center [97, 207] width 4 height 4
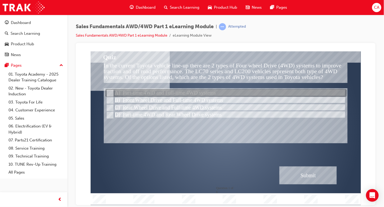
click at [232, 95] on div at bounding box center [225, 93] width 241 height 8
radio input "true"
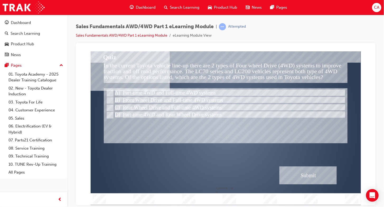
click at [292, 171] on div "Submit" at bounding box center [308, 176] width 58 height 18
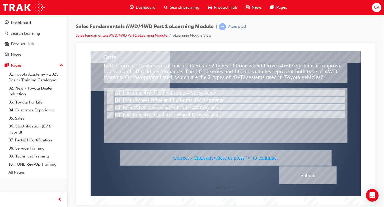
click at [295, 176] on div at bounding box center [225, 128] width 270 height 154
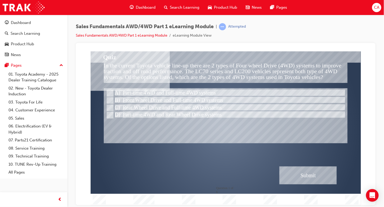
click at [310, 173] on div "Submit" at bounding box center [308, 176] width 58 height 18
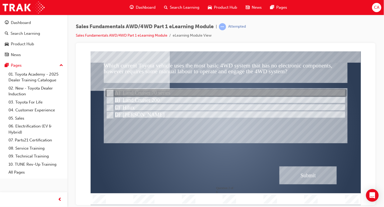
click at [147, 91] on div at bounding box center [225, 93] width 241 height 8
radio input "true"
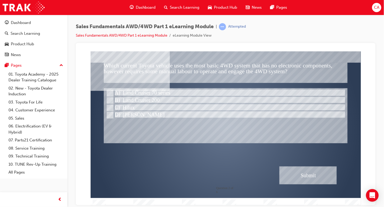
click at [302, 178] on div "Submit" at bounding box center [308, 176] width 58 height 18
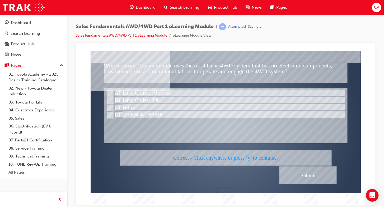
click at [300, 177] on div at bounding box center [225, 128] width 270 height 154
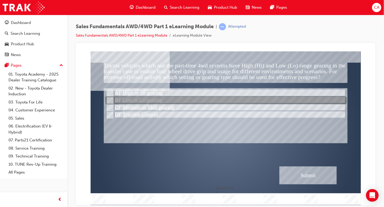
click at [115, 100] on div at bounding box center [225, 101] width 241 height 8
radio input "true"
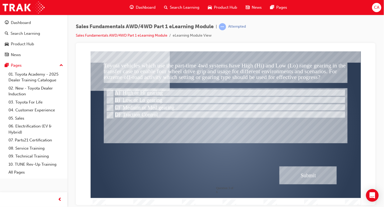
click at [287, 177] on div "Submit" at bounding box center [308, 176] width 58 height 18
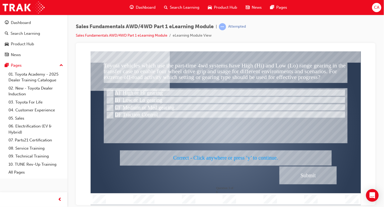
click at [286, 177] on div at bounding box center [225, 128] width 270 height 154
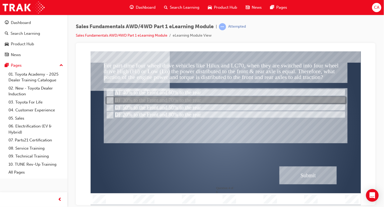
click at [181, 99] on div at bounding box center [225, 101] width 241 height 8
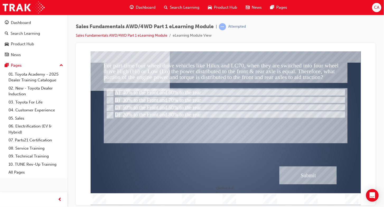
click at [305, 173] on div "Submit" at bounding box center [308, 176] width 58 height 18
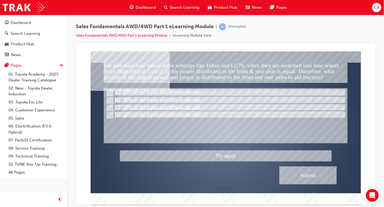
click at [181, 92] on div at bounding box center [225, 128] width 270 height 154
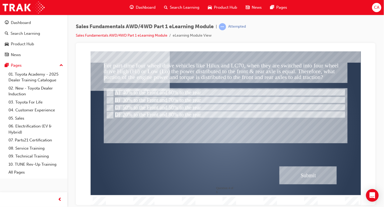
click at [292, 172] on div "Submit" at bounding box center [308, 176] width 58 height 18
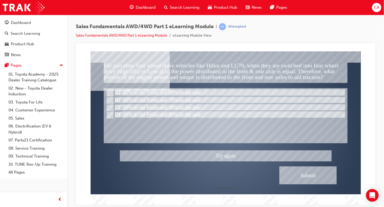
click at [169, 110] on div at bounding box center [225, 128] width 270 height 154
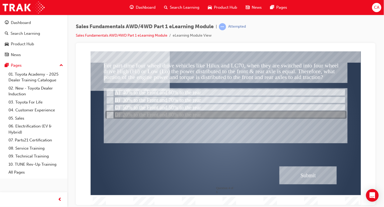
click at [169, 115] on div at bounding box center [225, 115] width 241 height 8
radio input "false"
radio input "true"
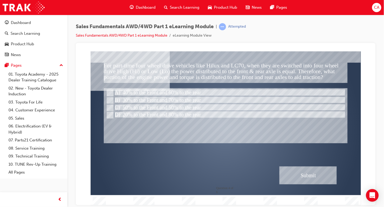
click at [300, 174] on div "Submit" at bounding box center [308, 176] width 58 height 18
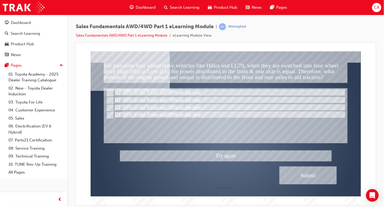
click at [175, 106] on div at bounding box center [225, 128] width 270 height 154
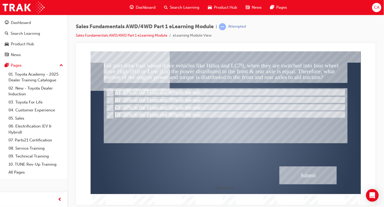
click at [296, 177] on div "Submit" at bounding box center [308, 176] width 58 height 18
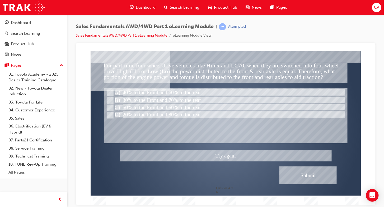
click at [178, 106] on div at bounding box center [225, 128] width 270 height 154
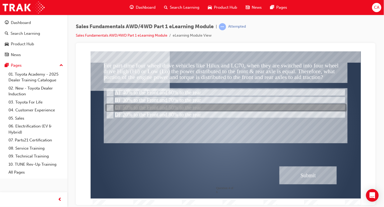
click at [162, 108] on div at bounding box center [225, 108] width 241 height 8
radio input "true"
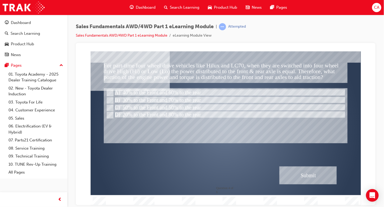
click at [313, 180] on div "Submit" at bounding box center [308, 176] width 58 height 18
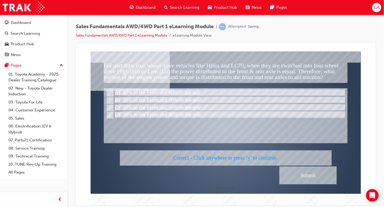
click at [313, 180] on div at bounding box center [225, 128] width 270 height 154
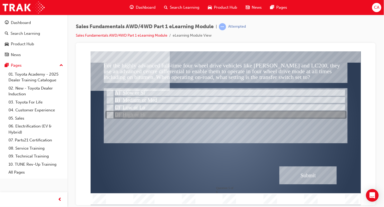
click at [156, 117] on div at bounding box center [225, 115] width 241 height 8
radio input "true"
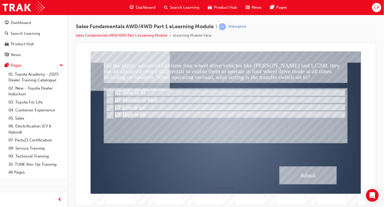
click at [327, 185] on div "For the highly advanced full-time four wheel drive vehicles like [PERSON_NAME] …" at bounding box center [225, 128] width 270 height 154
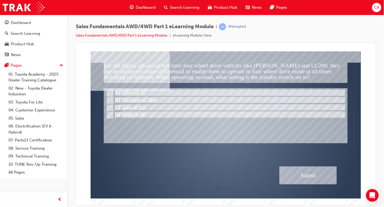
click at [322, 180] on div "Submit" at bounding box center [308, 176] width 58 height 18
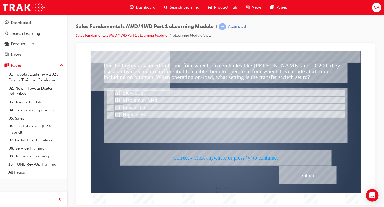
click at [312, 174] on div at bounding box center [225, 128] width 270 height 154
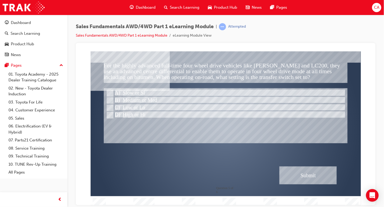
click at [309, 178] on div "Submit" at bounding box center [308, 176] width 58 height 18
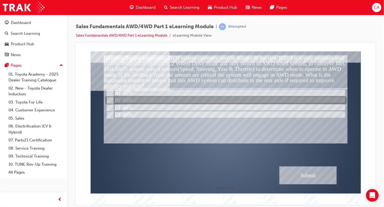
click at [130, 99] on div at bounding box center [225, 101] width 241 height 8
radio input "true"
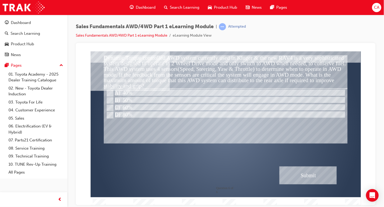
click at [308, 179] on div "Submit" at bounding box center [308, 176] width 58 height 18
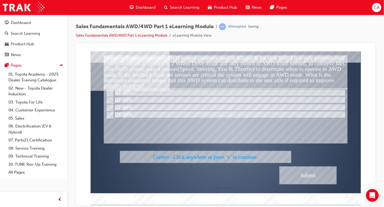
click at [294, 176] on div at bounding box center [225, 128] width 270 height 154
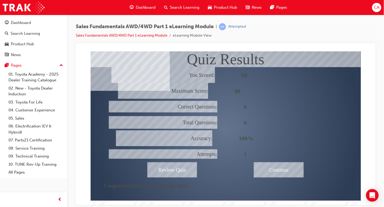
click at [289, 173] on div "Continue" at bounding box center [279, 169] width 50 height 15
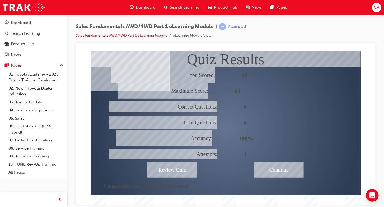
click at [289, 173] on div "Continue" at bounding box center [279, 169] width 50 height 15
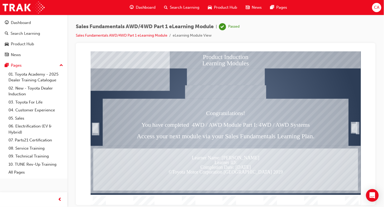
click at [353, 128] on div "Trigger this button to exit" at bounding box center [353, 128] width 5 height 10
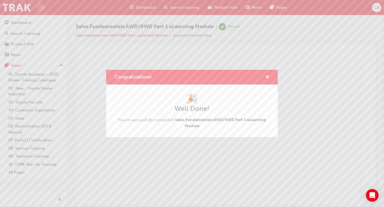
click at [354, 128] on div "Congratulations! 🎉 Well Done! You've successfully completed Sales Fundamentals …" at bounding box center [192, 103] width 384 height 207
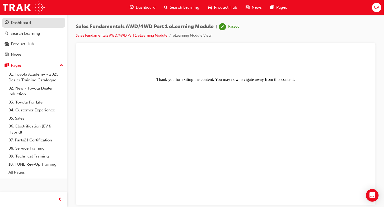
click at [24, 21] on div "Dashboard" at bounding box center [21, 23] width 20 height 6
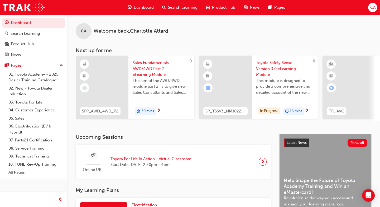
click at [306, 109] on span "next-icon" at bounding box center [307, 111] width 4 height 5
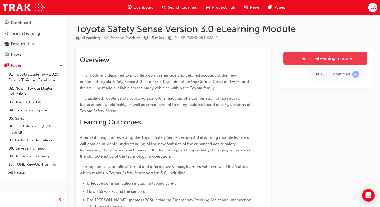
click at [336, 61] on link "Launch eLearning module" at bounding box center [326, 58] width 84 height 13
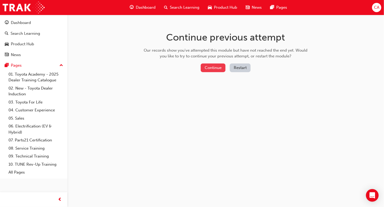
click at [218, 67] on button "Continue" at bounding box center [213, 68] width 25 height 9
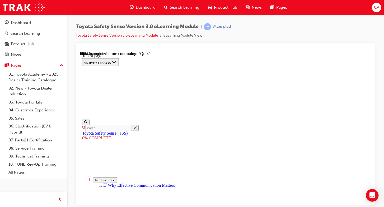
scroll to position [646, 0]
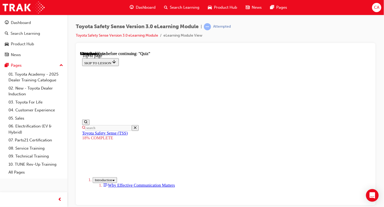
drag, startPoint x: 258, startPoint y: 104, endPoint x: 213, endPoint y: 172, distance: 82.2
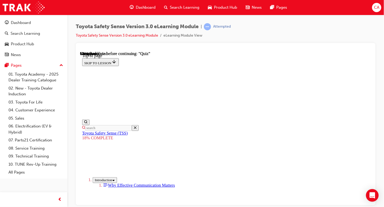
drag, startPoint x: 263, startPoint y: 113, endPoint x: 221, endPoint y: 178, distance: 77.4
drag, startPoint x: 263, startPoint y: 108, endPoint x: 220, endPoint y: 177, distance: 81.3
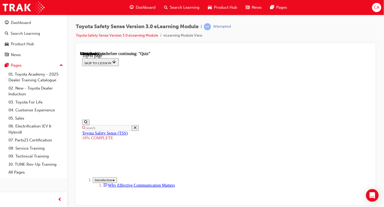
drag, startPoint x: 267, startPoint y: 106, endPoint x: 229, endPoint y: 172, distance: 75.7
drag, startPoint x: 266, startPoint y: 95, endPoint x: 228, endPoint y: 162, distance: 77.9
drag, startPoint x: 249, startPoint y: 114, endPoint x: 209, endPoint y: 185, distance: 81.2
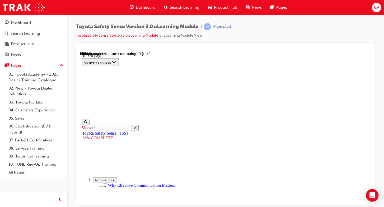
drag, startPoint x: 249, startPoint y: 121, endPoint x: 214, endPoint y: 180, distance: 67.9
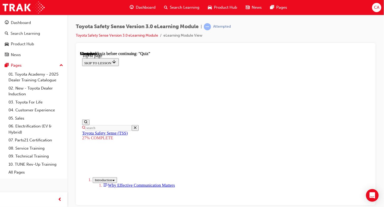
scroll to position [633, 0]
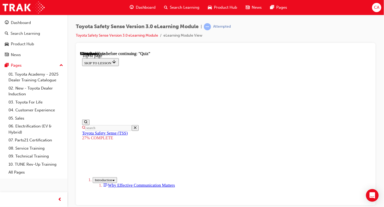
drag, startPoint x: 308, startPoint y: 178, endPoint x: 268, endPoint y: 178, distance: 40.4
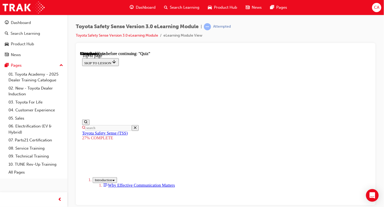
scroll to position [921, 0]
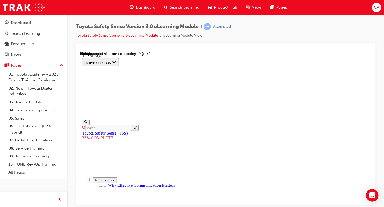
scroll to position [1973, 0]
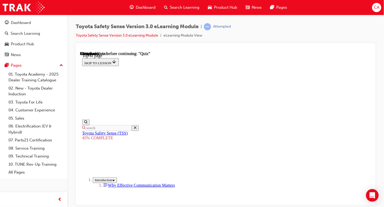
scroll to position [618, 0]
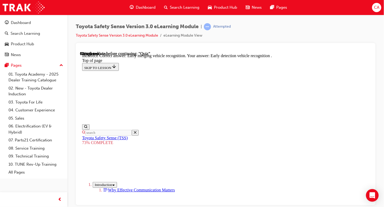
scroll to position [178, 0]
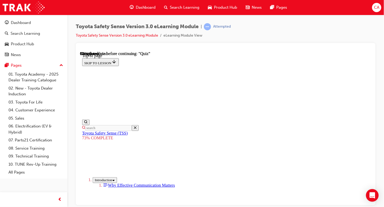
scroll to position [67, 0]
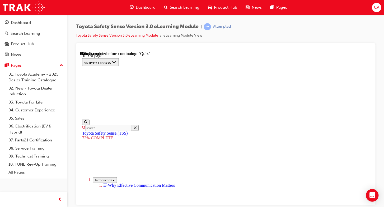
scroll to position [106, 0]
drag, startPoint x: 200, startPoint y: 86, endPoint x: 215, endPoint y: 87, distance: 14.9
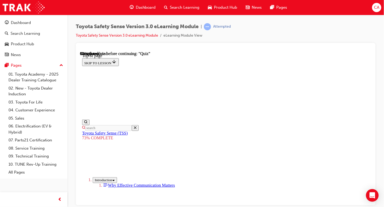
scroll to position [139, 0]
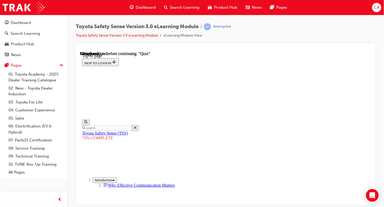
scroll to position [115, 0]
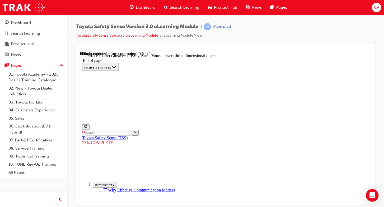
scroll to position [169, 0]
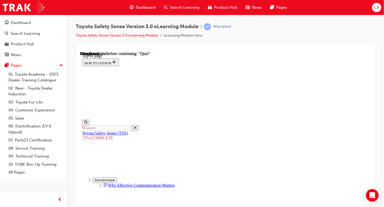
scroll to position [91, 0]
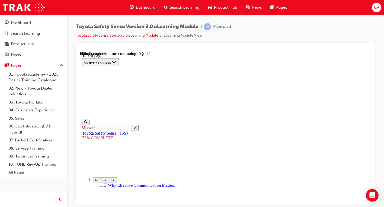
scroll to position [163, 0]
drag, startPoint x: 274, startPoint y: 140, endPoint x: 268, endPoint y: 110, distance: 30.7
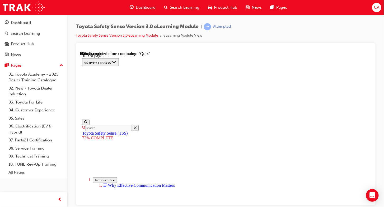
drag, startPoint x: 275, startPoint y: 163, endPoint x: 270, endPoint y: 166, distance: 5.6
drag, startPoint x: 258, startPoint y: 171, endPoint x: 258, endPoint y: 180, distance: 9.8
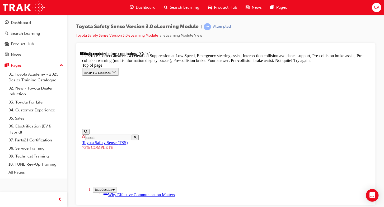
drag, startPoint x: 262, startPoint y: 187, endPoint x: 262, endPoint y: 183, distance: 3.5
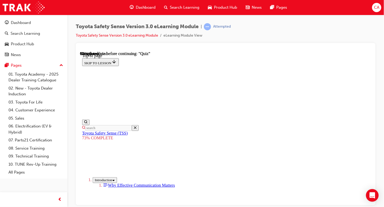
scroll to position [43, 0]
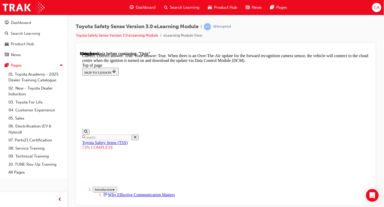
drag, startPoint x: 260, startPoint y: 184, endPoint x: 259, endPoint y: 181, distance: 3.0
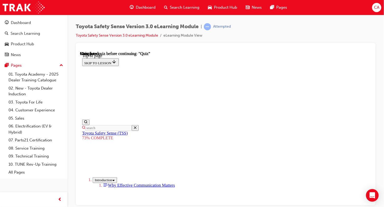
scroll to position [116, 0]
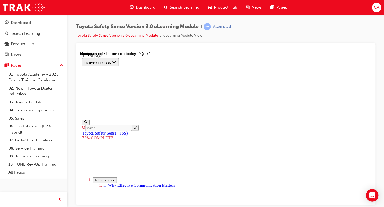
drag, startPoint x: 237, startPoint y: 155, endPoint x: 232, endPoint y: 133, distance: 23.1
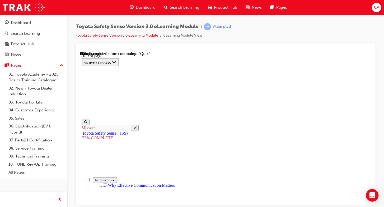
scroll to position [43, 0]
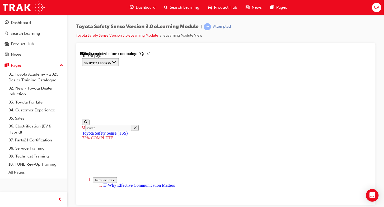
drag, startPoint x: 259, startPoint y: 193, endPoint x: 257, endPoint y: 201, distance: 8.5
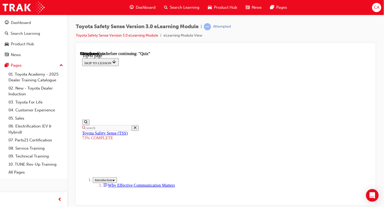
scroll to position [67, 0]
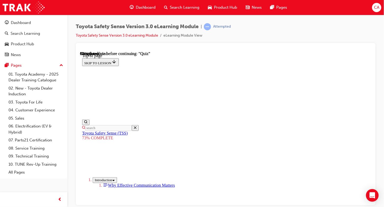
scroll to position [139, 0]
click at [261, 206] on div "Toyota Safety Sense Version 3.0 eLearning Module | Attempted Toyota Safety Sens…" at bounding box center [192, 103] width 384 height 207
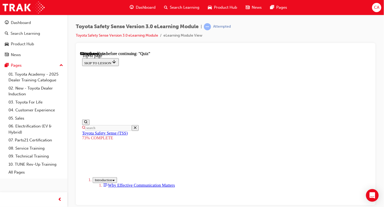
scroll to position [67, 0]
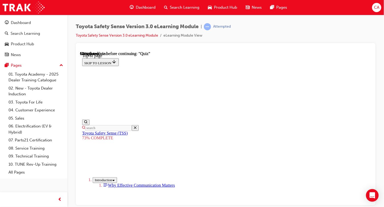
scroll to position [91, 0]
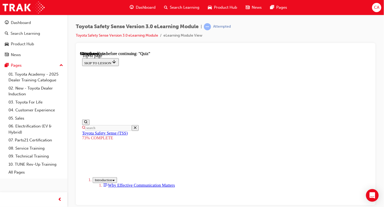
scroll to position [115, 0]
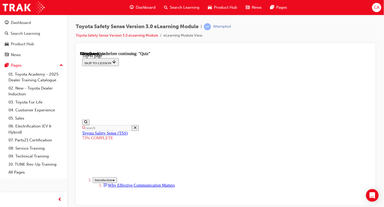
scroll to position [139, 0]
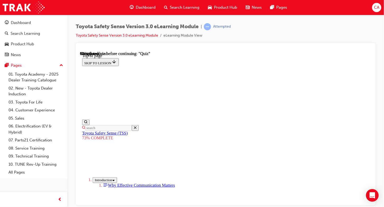
scroll to position [91, 0]
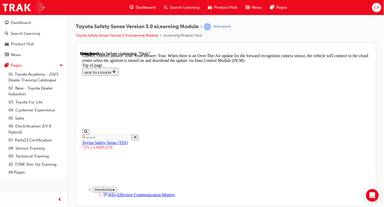
scroll to position [160, 0]
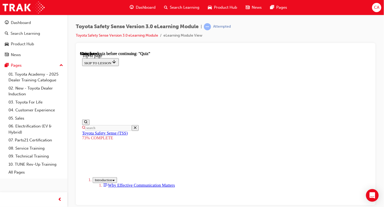
scroll to position [116, 0]
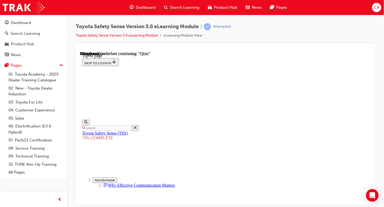
scroll to position [163, 0]
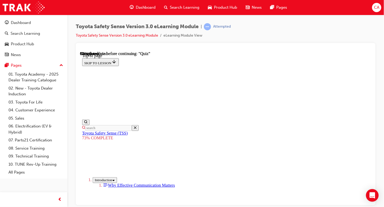
scroll to position [163, 0]
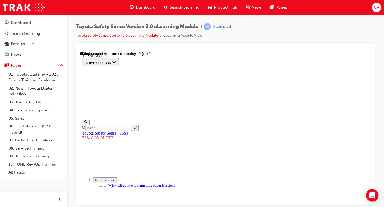
scroll to position [77, 0]
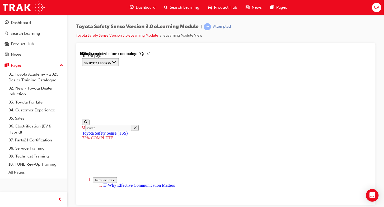
scroll to position [163, 0]
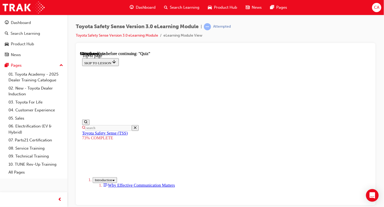
scroll to position [139, 0]
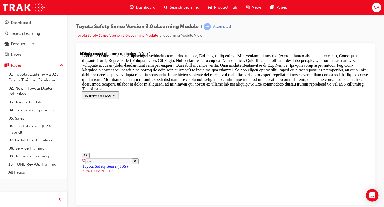
scroll to position [401, 0]
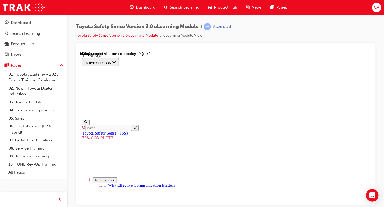
scroll to position [139, 0]
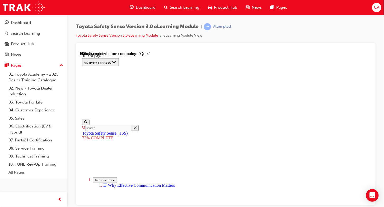
scroll to position [67, 0]
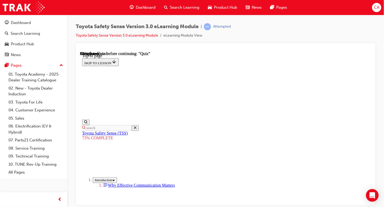
scroll to position [94, 0]
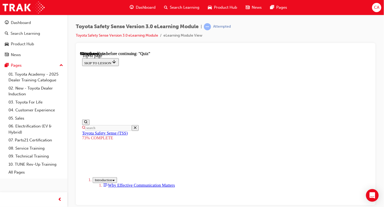
scroll to position [115, 0]
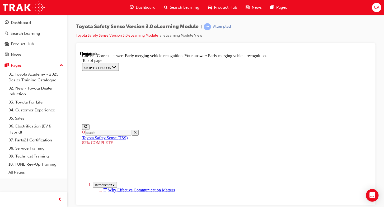
scroll to position [178, 0]
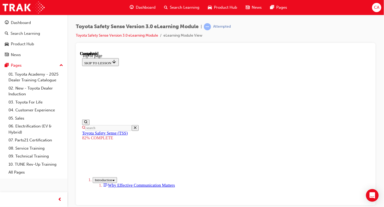
scroll to position [116, 0]
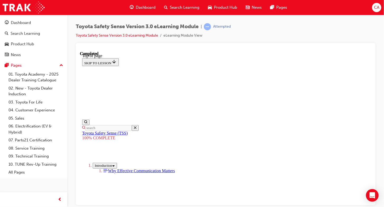
scroll to position [141, 0]
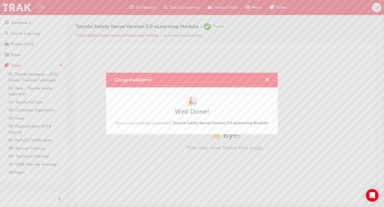
scroll to position [0, 0]
click at [266, 80] on span "cross-icon" at bounding box center [267, 80] width 4 height 5
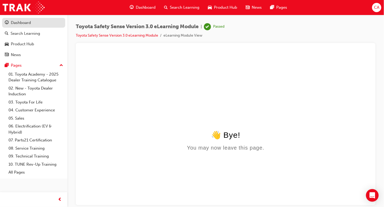
click at [51, 20] on div "Dashboard" at bounding box center [34, 23] width 58 height 7
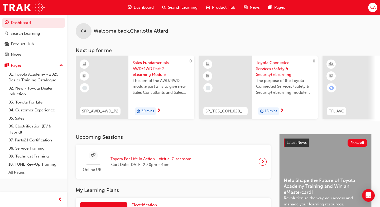
click at [157, 109] on span "next-icon" at bounding box center [159, 111] width 4 height 5
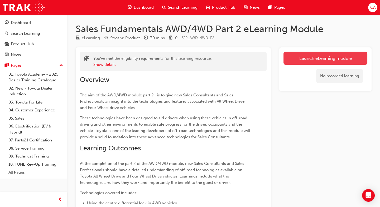
click at [337, 59] on link "Launch eLearning module" at bounding box center [326, 58] width 84 height 13
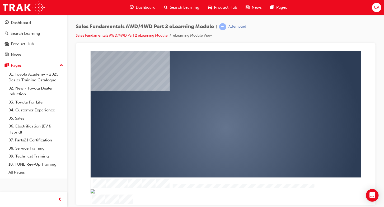
click at [210, 113] on div "play" at bounding box center [210, 113] width 0 height 0
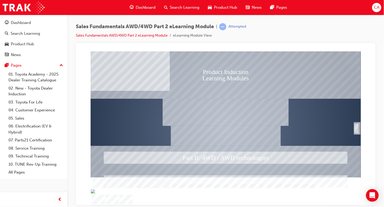
click at [357, 128] on div "SmartShape" at bounding box center [356, 128] width 5 height 11
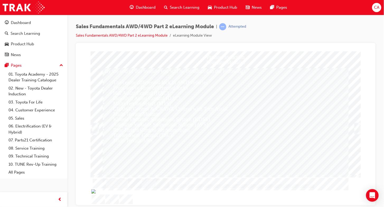
click at [357, 129] on div "Trigger this button to continue" at bounding box center [356, 129] width 5 height 10
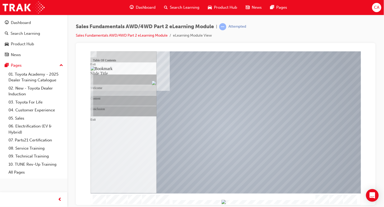
click at [331, 201] on div at bounding box center [225, 200] width 270 height 12
drag, startPoint x: 254, startPoint y: 204, endPoint x: 193, endPoint y: 201, distance: 61.6
click at [114, 201] on img "Progress, Slide 1 of 12" at bounding box center [112, 202] width 4 height 4
click at [194, 202] on div at bounding box center [225, 200] width 270 height 12
click at [194, 69] on body "Table Of Contents Exit Slide Title No Matches Found Welcome Content Conclusion …" at bounding box center [225, 60] width 287 height 15
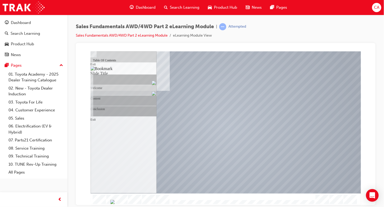
click at [190, 68] on td "Loading..." at bounding box center [225, 61] width 286 height 14
click at [197, 155] on div at bounding box center [225, 122] width 242 height 142
click at [161, 54] on div at bounding box center [225, 122] width 242 height 142
click at [99, 205] on img "Hide table of contents" at bounding box center [97, 207] width 4 height 4
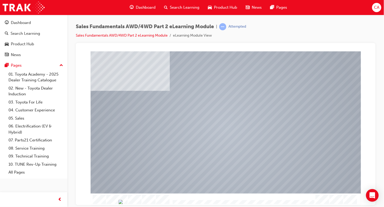
drag, startPoint x: 201, startPoint y: 202, endPoint x: 294, endPoint y: 205, distance: 92.7
click at [294, 69] on table "Loading..." at bounding box center [225, 60] width 287 height 15
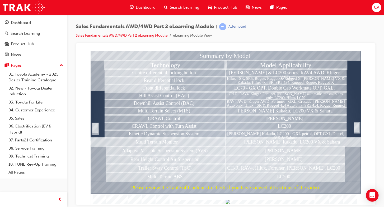
click at [327, 204] on div at bounding box center [225, 200] width 270 height 12
click at [355, 127] on div at bounding box center [356, 128] width 5 height 10
click at [357, 128] on div at bounding box center [356, 128] width 5 height 10
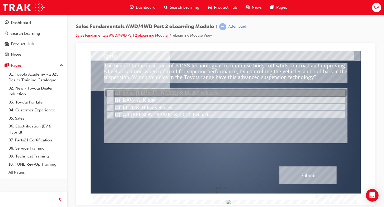
click at [196, 92] on div at bounding box center [225, 93] width 241 height 8
radio input "true"
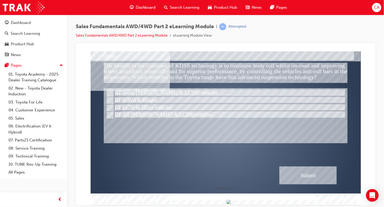
click at [305, 176] on div "Submit" at bounding box center [308, 176] width 58 height 18
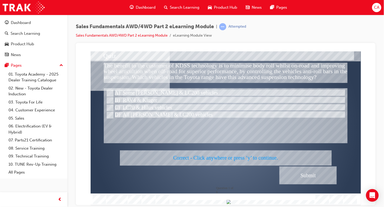
click at [304, 173] on div at bounding box center [225, 128] width 270 height 154
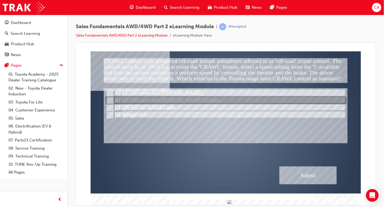
click at [130, 101] on div at bounding box center [225, 101] width 241 height 8
radio input "true"
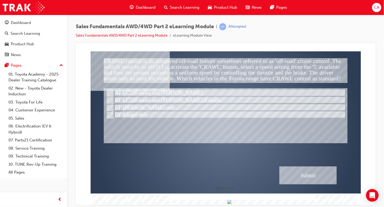
click at [320, 176] on div "Submit" at bounding box center [308, 176] width 58 height 18
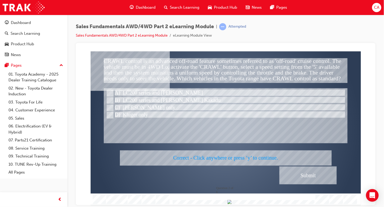
click at [320, 176] on div at bounding box center [225, 128] width 270 height 154
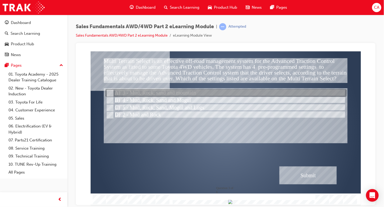
click at [210, 93] on div at bounding box center [225, 93] width 241 height 8
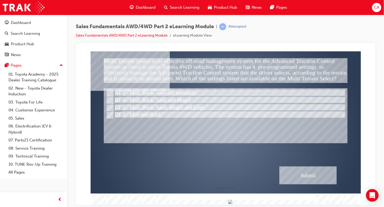
click at [303, 176] on div "Submit" at bounding box center [308, 176] width 58 height 18
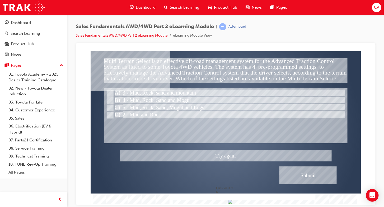
click at [149, 112] on div at bounding box center [225, 128] width 270 height 154
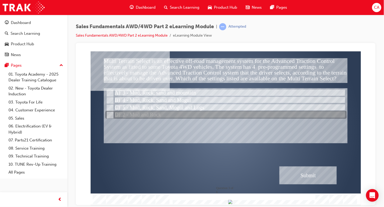
click at [130, 111] on div at bounding box center [225, 108] width 241 height 8
radio input "false"
click at [136, 116] on div at bounding box center [225, 115] width 241 height 8
radio input "false"
radio input "true"
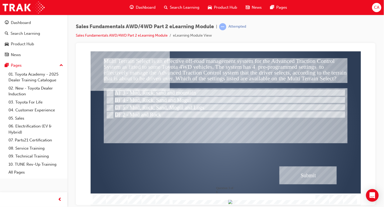
click at [305, 175] on div "Submit" at bounding box center [308, 176] width 58 height 18
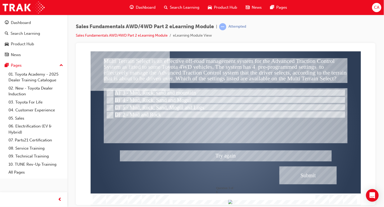
click at [157, 105] on div at bounding box center [225, 128] width 270 height 154
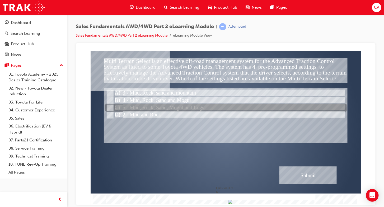
click at [157, 105] on div at bounding box center [225, 108] width 241 height 8
radio input "true"
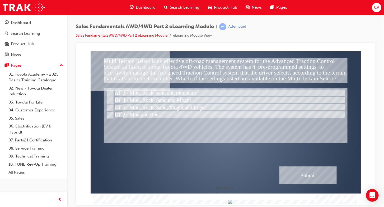
click at [282, 174] on div "Submit" at bounding box center [308, 176] width 58 height 18
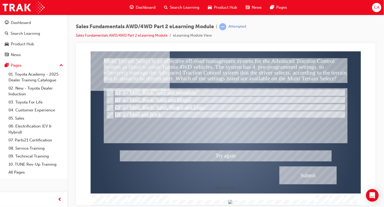
click at [180, 96] on div at bounding box center [225, 128] width 270 height 154
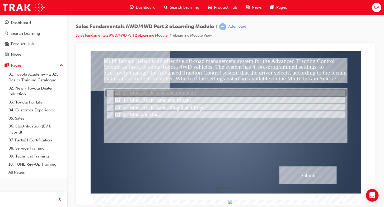
click at [180, 98] on div at bounding box center [225, 101] width 241 height 8
radio input "true"
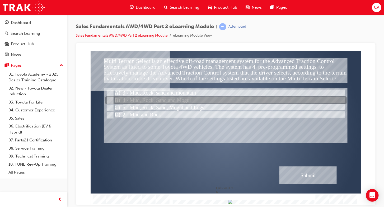
click at [180, 98] on div at bounding box center [225, 101] width 241 height 8
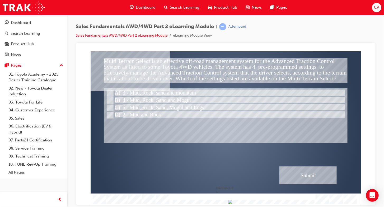
click at [309, 172] on div "Submit" at bounding box center [308, 176] width 58 height 18
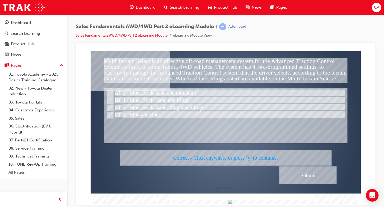
click at [309, 171] on div at bounding box center [225, 128] width 270 height 154
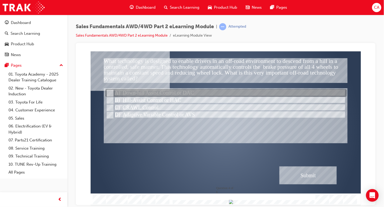
click at [187, 94] on div at bounding box center [225, 93] width 241 height 8
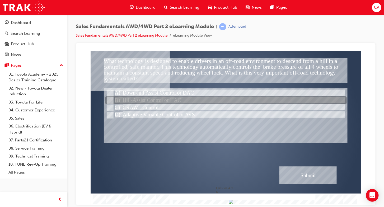
click at [188, 100] on div at bounding box center [225, 101] width 241 height 8
radio input "false"
radio input "true"
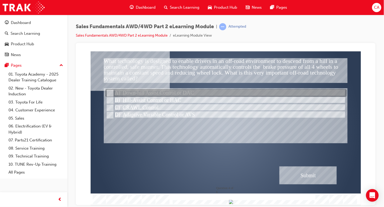
click at [192, 93] on div at bounding box center [225, 93] width 241 height 8
radio input "true"
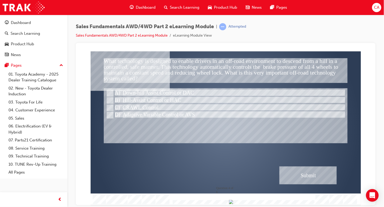
click at [323, 177] on div "Submit" at bounding box center [308, 176] width 58 height 18
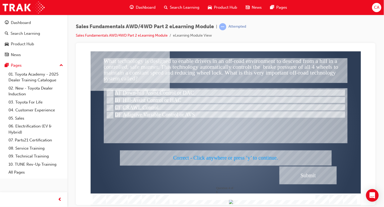
click at [330, 178] on div at bounding box center [225, 128] width 270 height 154
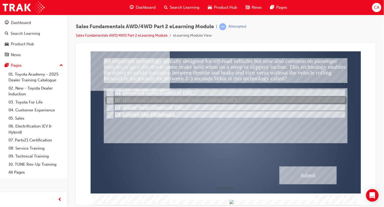
click at [216, 100] on div at bounding box center [225, 101] width 241 height 8
radio input "true"
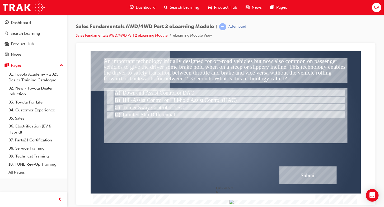
click at [317, 173] on div "Submit" at bounding box center [308, 176] width 58 height 18
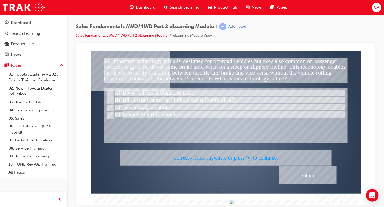
click at [317, 173] on div at bounding box center [225, 128] width 270 height 154
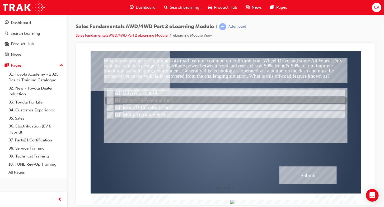
click at [153, 101] on div at bounding box center [225, 101] width 241 height 8
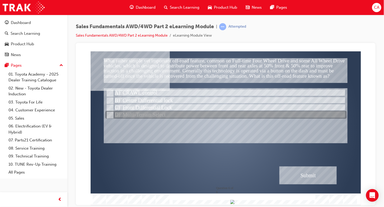
click at [138, 117] on div at bounding box center [225, 115] width 241 height 8
radio input "false"
radio input "true"
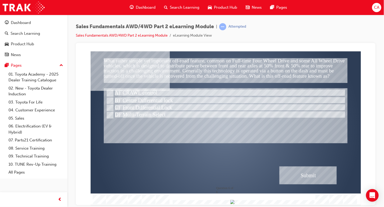
click at [299, 182] on div "Submit" at bounding box center [308, 176] width 58 height 18
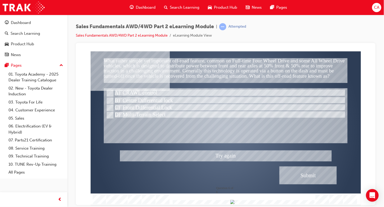
click at [148, 100] on div at bounding box center [225, 128] width 270 height 154
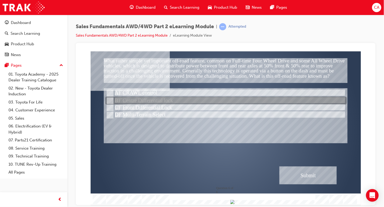
click at [148, 100] on div at bounding box center [225, 101] width 241 height 8
radio input "true"
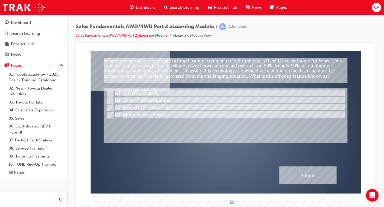
click at [294, 174] on div "Submit" at bounding box center [308, 176] width 58 height 18
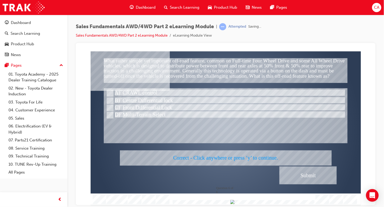
click at [289, 171] on div at bounding box center [225, 128] width 270 height 154
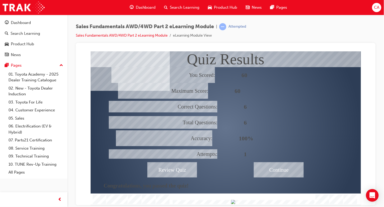
click at [287, 164] on div "Continue" at bounding box center [279, 169] width 50 height 15
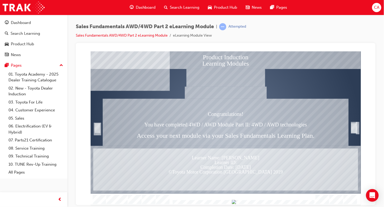
click at [285, 169] on div "Learner Name: $$cpQuizInfoStudentName$$ Learner ID: $$cpQuizInfoStudentID$$ Com…" at bounding box center [225, 170] width 265 height 42
click at [354, 128] on div "Trigger this button to exit" at bounding box center [353, 128] width 5 height 10
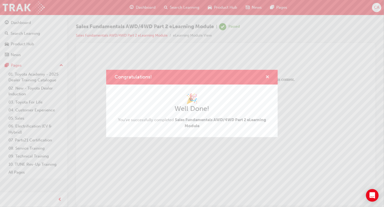
click at [266, 77] on span "cross-icon" at bounding box center [267, 77] width 4 height 5
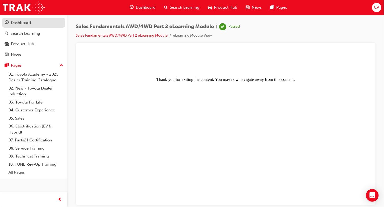
click at [35, 24] on div "Dashboard" at bounding box center [34, 23] width 58 height 7
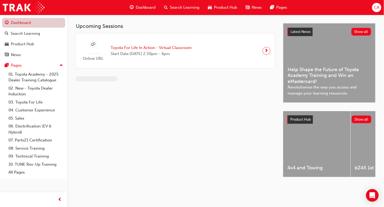
click at [35, 24] on link "Dashboard" at bounding box center [33, 23] width 63 height 10
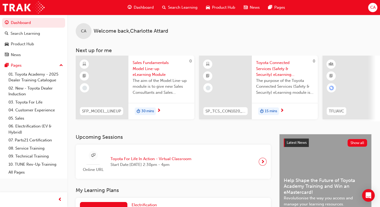
click at [155, 73] on span "Sales Fundamentals Model Line-up eLearning Module" at bounding box center [162, 69] width 58 height 18
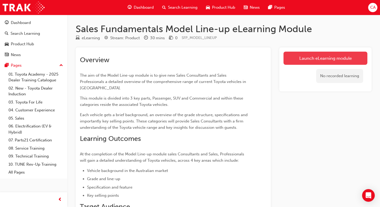
click at [341, 62] on link "Launch eLearning module" at bounding box center [326, 58] width 84 height 13
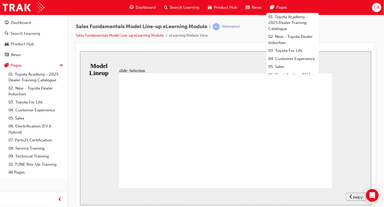
drag, startPoint x: 292, startPoint y: 165, endPoint x: 310, endPoint y: 176, distance: 21.0
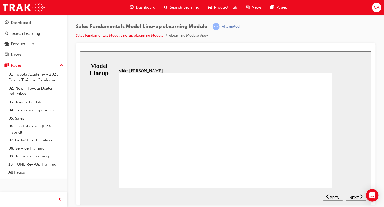
drag, startPoint x: 331, startPoint y: 181, endPoint x: 328, endPoint y: 181, distance: 3.4
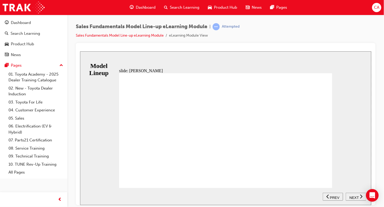
click at [356, 197] on span "NEXT" at bounding box center [353, 198] width 9 height 4
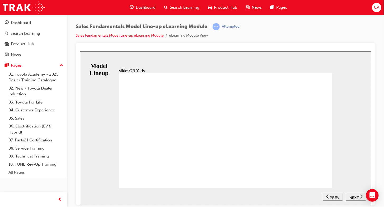
click at [356, 197] on span "NEXT" at bounding box center [353, 198] width 9 height 4
click at [356, 196] on nav "SUBMIT NEXT PREV" at bounding box center [343, 196] width 43 height 17
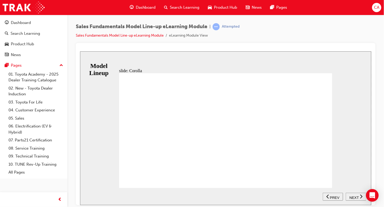
click at [351, 198] on span "NEXT" at bounding box center [353, 198] width 9 height 4
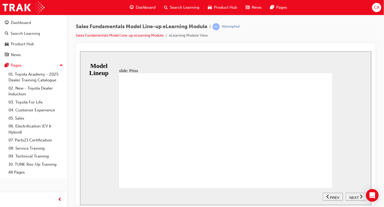
drag, startPoint x: 332, startPoint y: 180, endPoint x: 324, endPoint y: 179, distance: 8.6
click at [328, 179] on div "slide: Prius BACKGROUND At Toyota, Prius has been designed to be the pioneer fo…" at bounding box center [225, 128] width 291 height 154
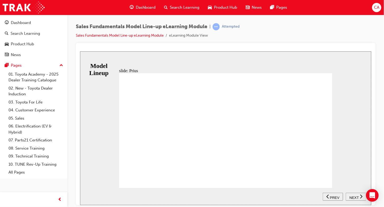
click at [352, 197] on span "NEXT" at bounding box center [353, 198] width 9 height 4
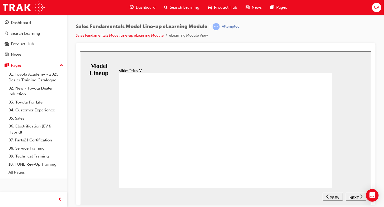
click at [323, 180] on div "BACKGROUND Prius v appeals to families looking to capitalise on the efficiency …" at bounding box center [225, 133] width 213 height 120
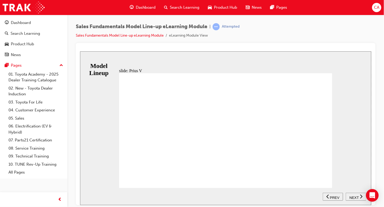
drag, startPoint x: 323, startPoint y: 177, endPoint x: 326, endPoint y: 177, distance: 2.9
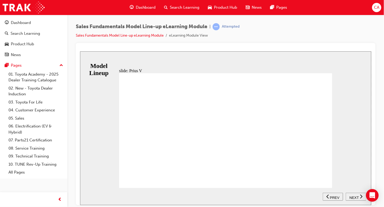
click at [328, 177] on div "BACKGROUND Prius v appeals to families looking to capitalise on the efficiency …" at bounding box center [225, 133] width 213 height 120
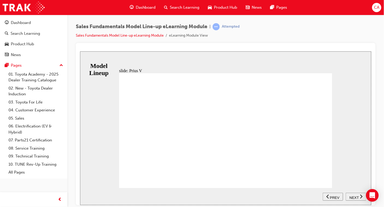
click at [324, 179] on div "BACKGROUND Prius v appeals to families looking to capitalise on the efficiency …" at bounding box center [225, 133] width 213 height 120
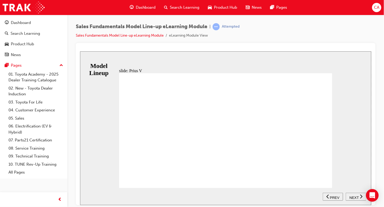
click at [351, 196] on span "NEXT" at bounding box center [353, 198] width 9 height 4
click at [325, 176] on div "BACKGROUND Far more than a replacement for the Toyota Tarago that has carried […" at bounding box center [225, 133] width 213 height 120
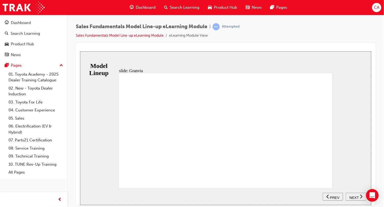
click at [324, 179] on div "BACKGROUND Far more than a replacement for the Toyota Tarago that has carried […" at bounding box center [225, 133] width 213 height 120
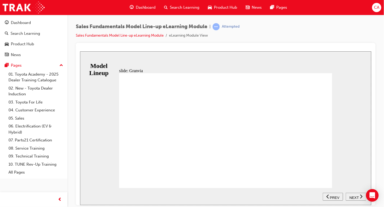
click at [352, 194] on button "NEXT" at bounding box center [355, 197] width 21 height 8
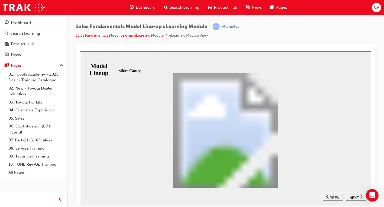
click at [354, 197] on nav "SUBMIT NEXT PREV" at bounding box center [343, 196] width 43 height 17
click at [355, 197] on nav "SUBMIT NEXT PREV" at bounding box center [343, 196] width 43 height 17
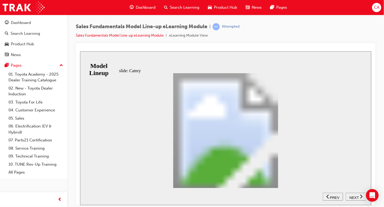
click at [353, 196] on span "NEXT" at bounding box center [353, 198] width 9 height 4
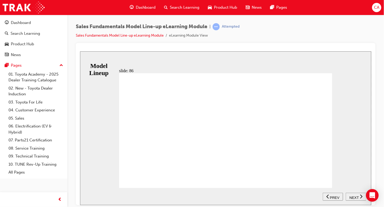
click at [355, 196] on span "NEXT" at bounding box center [353, 198] width 9 height 4
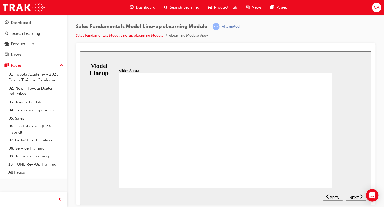
click at [325, 181] on div "BACKGROUND The fifth generation delivers exhilarating performance and reignites…" at bounding box center [225, 133] width 213 height 120
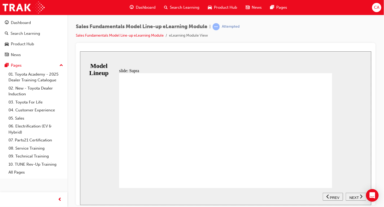
click at [353, 196] on span "NEXT" at bounding box center [353, 198] width 9 height 4
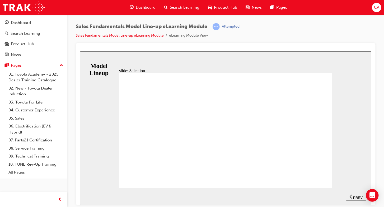
click at [359, 196] on span "PREV" at bounding box center [358, 198] width 10 height 4
click at [358, 196] on div "NEXT" at bounding box center [355, 197] width 16 height 6
click at [358, 196] on span "PREV" at bounding box center [358, 198] width 10 height 4
click at [330, 197] on div "PREV" at bounding box center [332, 197] width 16 height 6
click at [355, 196] on span "NEXT" at bounding box center [353, 198] width 9 height 4
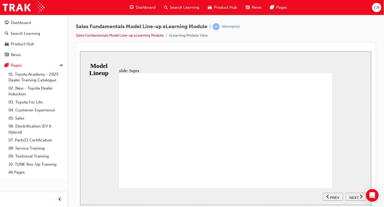
click at [355, 196] on span "NEXT" at bounding box center [353, 198] width 9 height 4
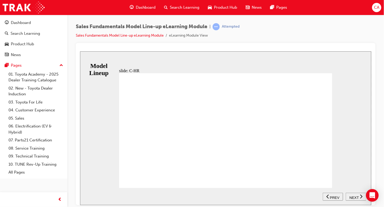
click at [355, 197] on span "NEXT" at bounding box center [353, 198] width 9 height 4
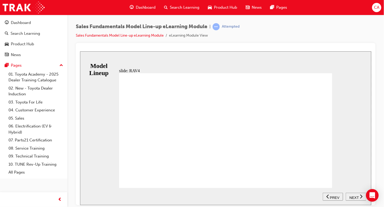
scroll to position [3, 0]
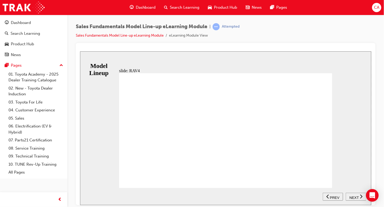
scroll to position [77, 0]
click at [358, 197] on div "NEXT" at bounding box center [355, 197] width 16 height 6
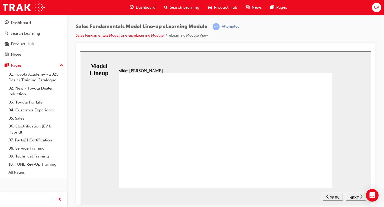
scroll to position [4, 0]
click at [357, 197] on span "NEXT" at bounding box center [353, 198] width 9 height 4
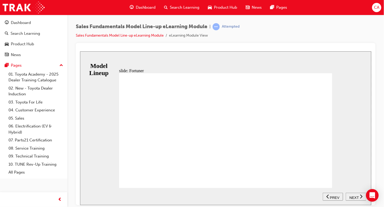
click at [326, 179] on div "BACKGROUND Fortuner comes equipped with the essential hardware required for off…" at bounding box center [225, 133] width 213 height 120
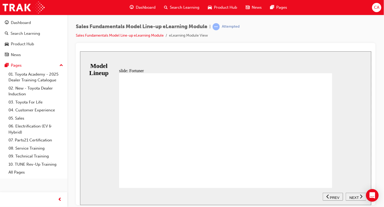
click at [350, 198] on span "NEXT" at bounding box center [353, 198] width 9 height 4
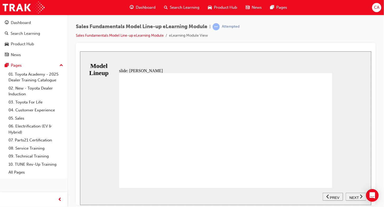
click at [355, 196] on span "NEXT" at bounding box center [353, 198] width 9 height 4
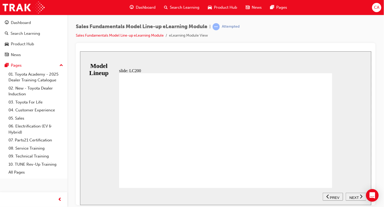
click at [353, 195] on div "NEXT" at bounding box center [355, 197] width 16 height 6
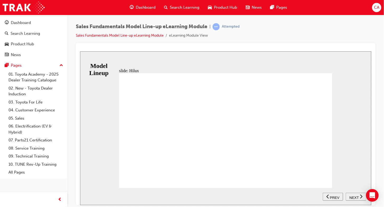
click at [349, 196] on span "NEXT" at bounding box center [353, 198] width 9 height 4
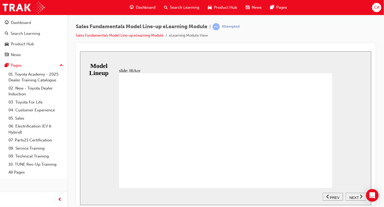
click at [353, 192] on nav "SUBMIT NEXT PREV" at bounding box center [343, 196] width 43 height 17
click at [353, 194] on button "NEXT" at bounding box center [355, 197] width 21 height 8
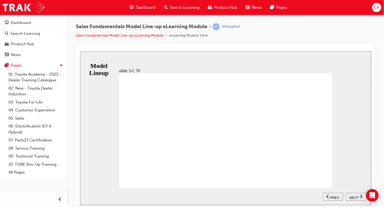
click at [357, 196] on span "NEXT" at bounding box center [353, 198] width 9 height 4
click at [353, 197] on span "NEXT" at bounding box center [353, 198] width 9 height 4
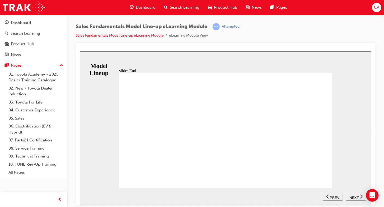
click at [356, 195] on div "NEXT" at bounding box center [355, 197] width 16 height 6
click at [357, 196] on span "NEXT" at bounding box center [353, 198] width 9 height 4
click at [30, 23] on div "Dashboard" at bounding box center [21, 23] width 20 height 6
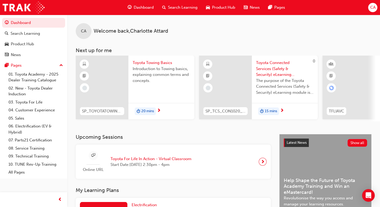
click at [154, 63] on span "Toyota Towing Basics" at bounding box center [162, 63] width 58 height 6
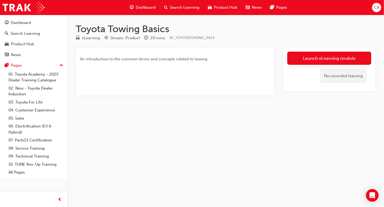
click at [323, 66] on div "No recorded learning" at bounding box center [329, 76] width 84 height 22
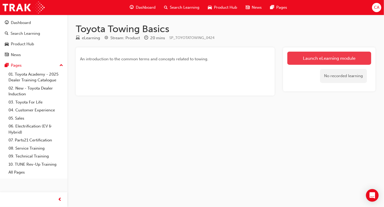
click at [323, 56] on link "Launch eLearning module" at bounding box center [329, 58] width 84 height 13
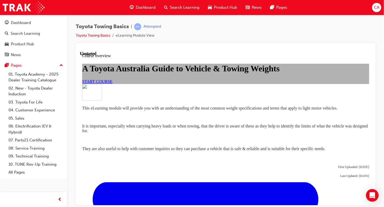
click at [112, 84] on link "START COURSE" at bounding box center [97, 81] width 30 height 4
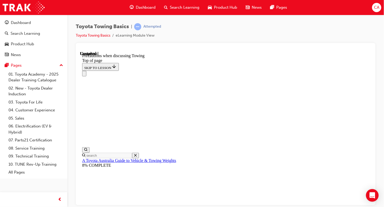
scroll to position [629, 0]
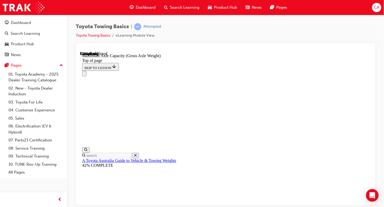
scroll to position [522, 0]
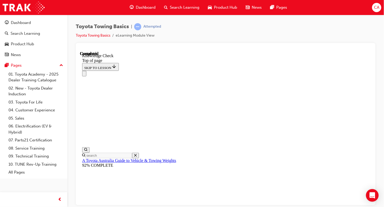
drag, startPoint x: 187, startPoint y: 4012, endPoint x: 180, endPoint y: 4027, distance: 17.6
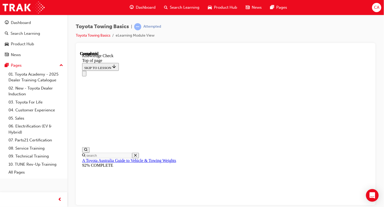
drag, startPoint x: 224, startPoint y: 3996, endPoint x: 225, endPoint y: 4014, distance: 18.0
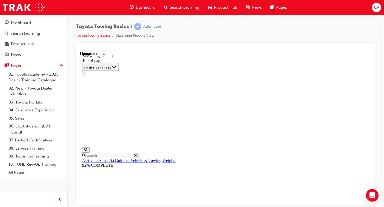
drag, startPoint x: 229, startPoint y: 4035, endPoint x: 220, endPoint y: 4036, distance: 9.1
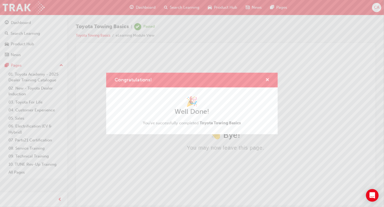
click at [268, 79] on span "cross-icon" at bounding box center [267, 80] width 4 height 5
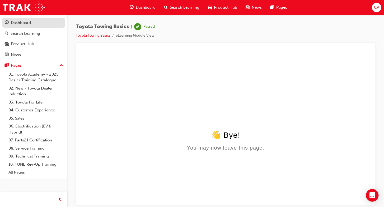
click at [33, 23] on div "Dashboard" at bounding box center [34, 23] width 58 height 7
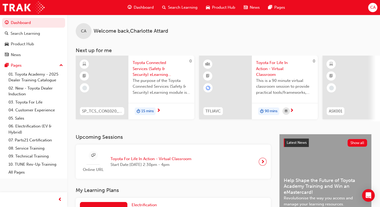
click at [156, 110] on div "15 mins" at bounding box center [162, 111] width 66 height 17
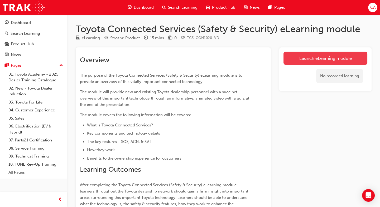
click at [345, 61] on link "Launch eLearning module" at bounding box center [326, 58] width 84 height 13
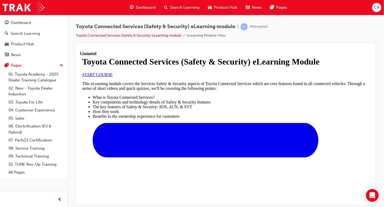
click at [294, 77] on div "Course overview" at bounding box center [225, 77] width 287 height 0
click at [112, 77] on span "START COURSE" at bounding box center [97, 74] width 30 height 4
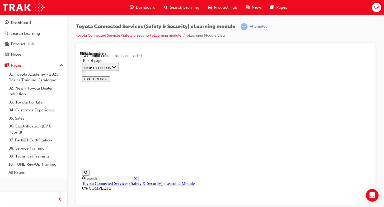
scroll to position [162, 0]
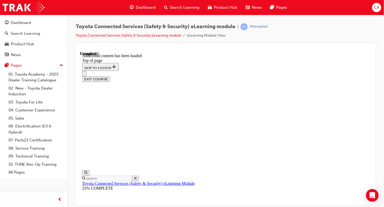
scroll to position [785, 0]
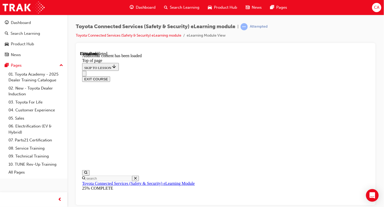
scroll to position [89, 0]
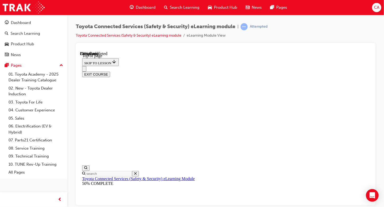
scroll to position [112, 0]
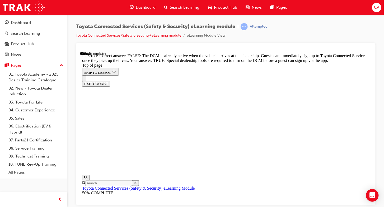
drag, startPoint x: 262, startPoint y: 186, endPoint x: 262, endPoint y: 181, distance: 5.0
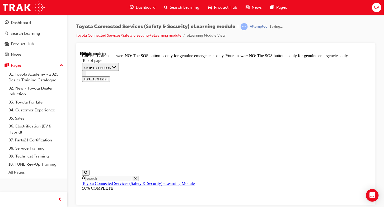
scroll to position [146, 0]
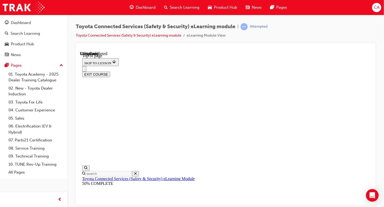
scroll to position [88, 0]
drag, startPoint x: 257, startPoint y: 168, endPoint x: 264, endPoint y: 179, distance: 12.5
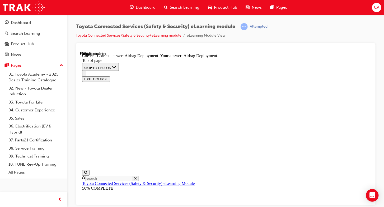
scroll to position [142, 0]
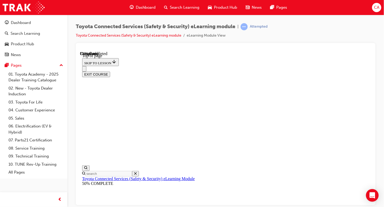
scroll to position [112, 0]
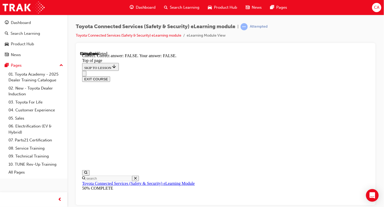
scroll to position [144, 0]
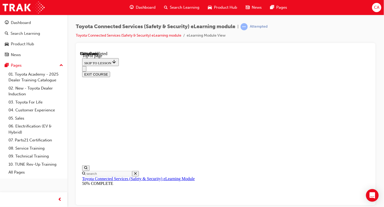
scroll to position [136, 0]
drag, startPoint x: 229, startPoint y: 124, endPoint x: 229, endPoint y: 127, distance: 3.2
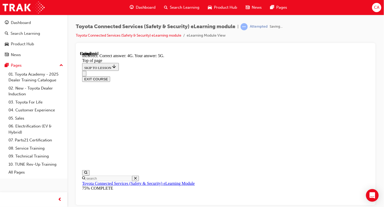
scroll to position [169, 0]
drag, startPoint x: 261, startPoint y: 193, endPoint x: 258, endPoint y: 183, distance: 10.2
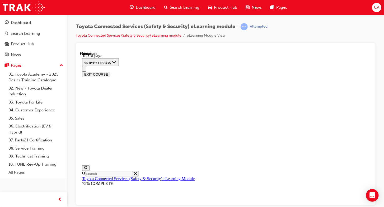
scroll to position [132, 0]
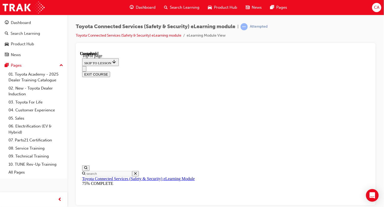
scroll to position [40, 0]
drag, startPoint x: 268, startPoint y: 186, endPoint x: 267, endPoint y: 183, distance: 2.7
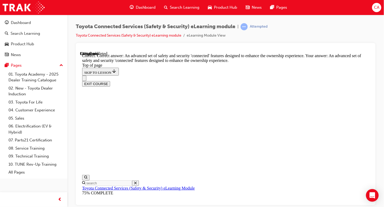
drag, startPoint x: 258, startPoint y: 183, endPoint x: 256, endPoint y: 179, distance: 4.9
drag, startPoint x: 258, startPoint y: 150, endPoint x: 262, endPoint y: 148, distance: 4.6
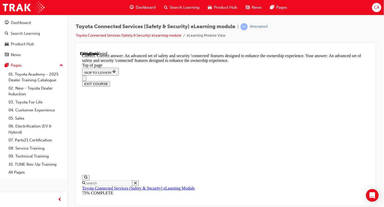
scroll to position [136, 0]
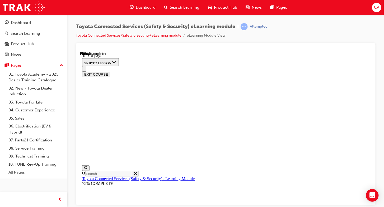
scroll to position [112, 0]
drag, startPoint x: 263, startPoint y: 140, endPoint x: 264, endPoint y: 149, distance: 9.6
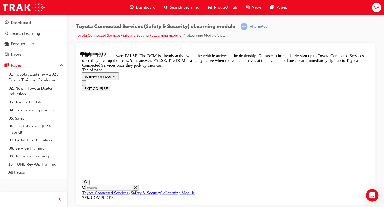
scroll to position [167, 0]
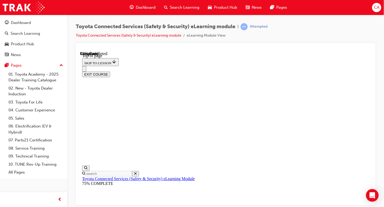
scroll to position [88, 0]
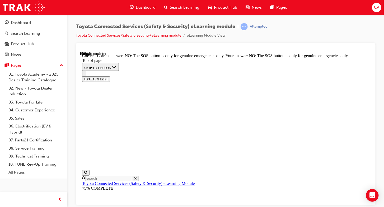
scroll to position [146, 0]
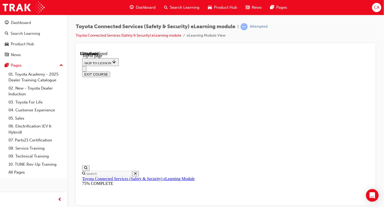
scroll to position [88, 0]
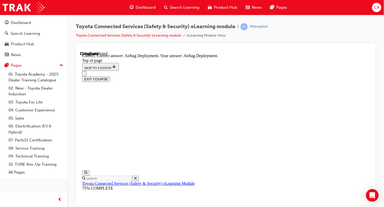
scroll to position [142, 0]
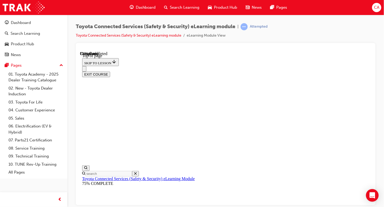
scroll to position [112, 0]
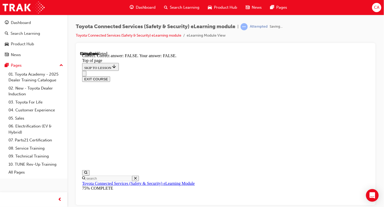
scroll to position [144, 0]
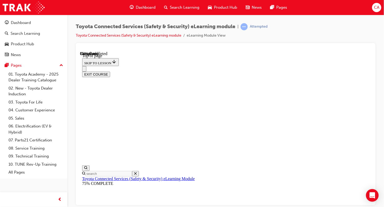
scroll to position [73, 0]
drag, startPoint x: 264, startPoint y: 158, endPoint x: 210, endPoint y: 164, distance: 54.8
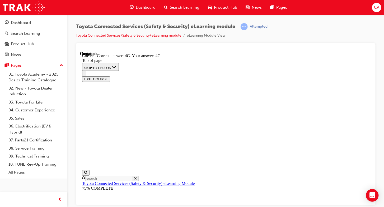
scroll to position [169, 0]
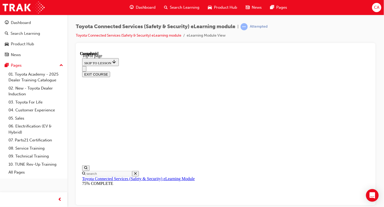
scroll to position [132, 0]
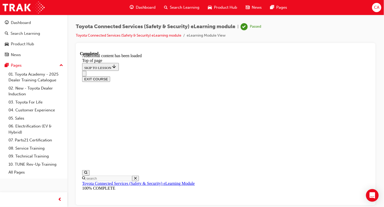
scroll to position [172, 0]
click at [110, 76] on button "EXIT COURSE" at bounding box center [96, 79] width 28 height 6
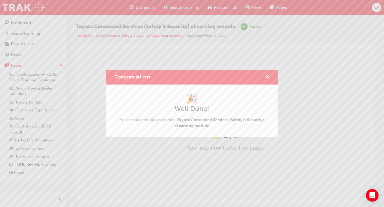
scroll to position [0, 0]
click at [259, 75] on div "Congratulations!" at bounding box center [192, 77] width 155 height 7
click at [266, 75] on span "cross-icon" at bounding box center [267, 77] width 4 height 5
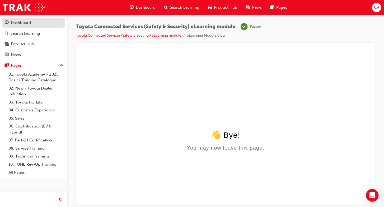
click at [39, 23] on div "Dashboard" at bounding box center [34, 23] width 58 height 7
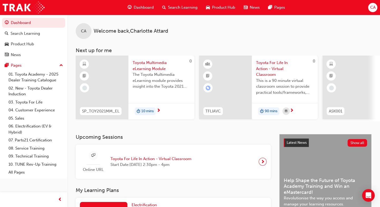
click at [161, 109] on span "next-icon" at bounding box center [159, 111] width 4 height 5
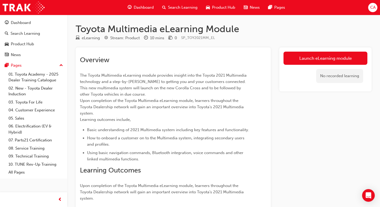
click at [316, 51] on div "Launch eLearning module No recorded learning" at bounding box center [326, 70] width 92 height 44
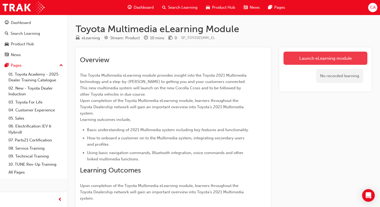
click at [317, 57] on link "Launch eLearning module" at bounding box center [326, 58] width 84 height 13
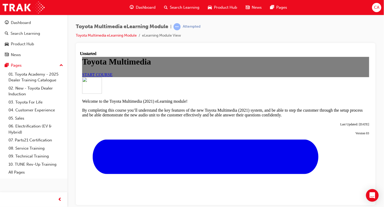
click at [112, 77] on span "START COURSE" at bounding box center [97, 74] width 30 height 4
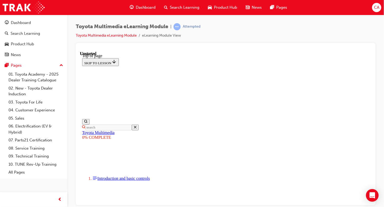
scroll to position [64, 0]
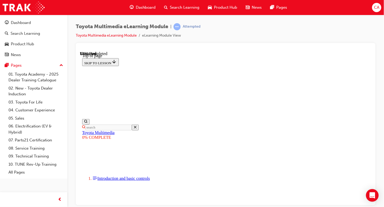
scroll to position [1956, 0]
drag, startPoint x: 269, startPoint y: 178, endPoint x: 269, endPoint y: 170, distance: 7.7
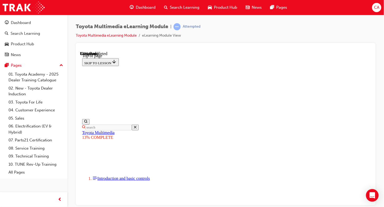
drag, startPoint x: 271, startPoint y: 173, endPoint x: 268, endPoint y: 166, distance: 7.6
